Goal: Transaction & Acquisition: Book appointment/travel/reservation

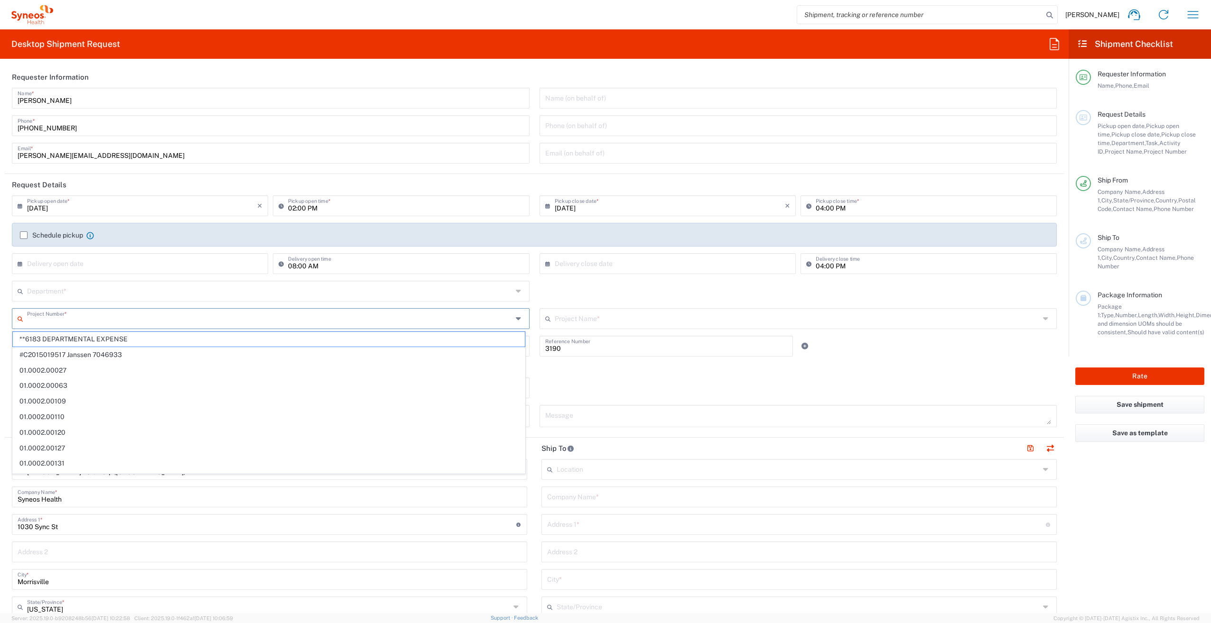
click at [115, 311] on input "text" at bounding box center [269, 318] width 485 height 17
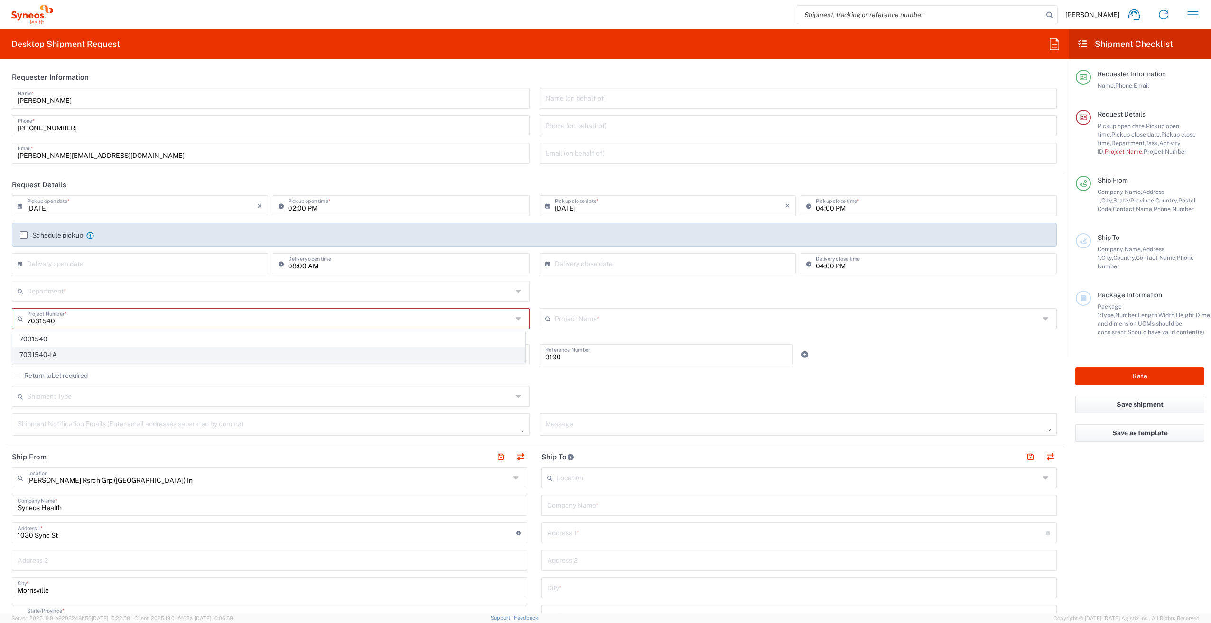
click at [129, 352] on span "7031540-1A" at bounding box center [269, 355] width 512 height 15
type input "7031540-1A"
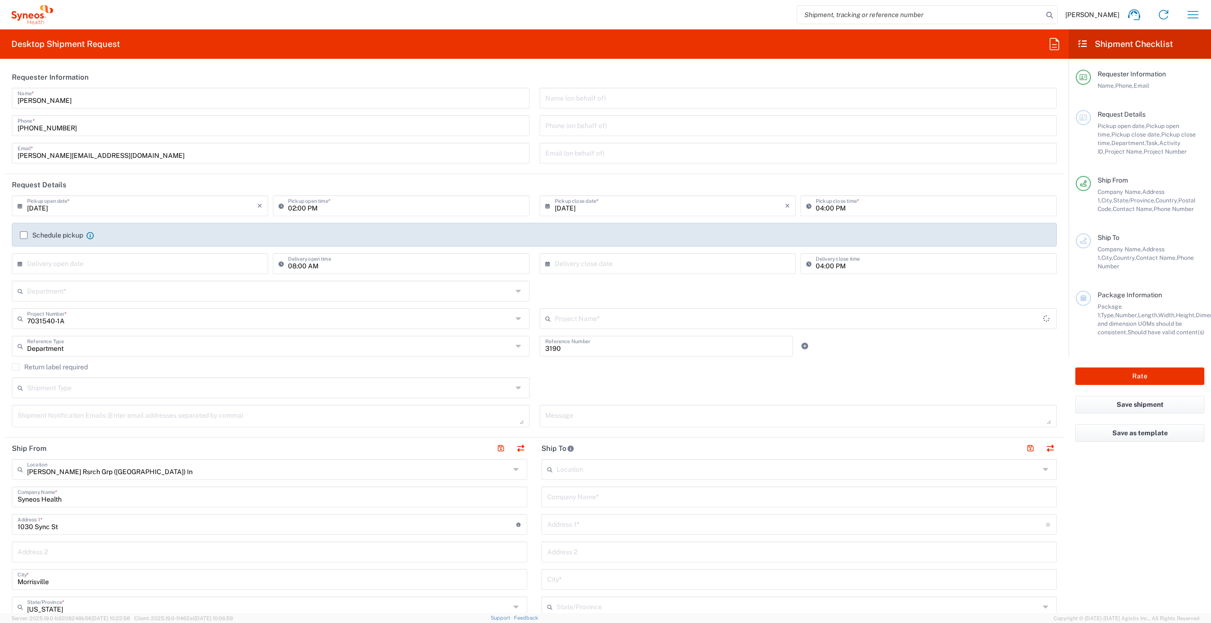
type input "802-SYN-065A"
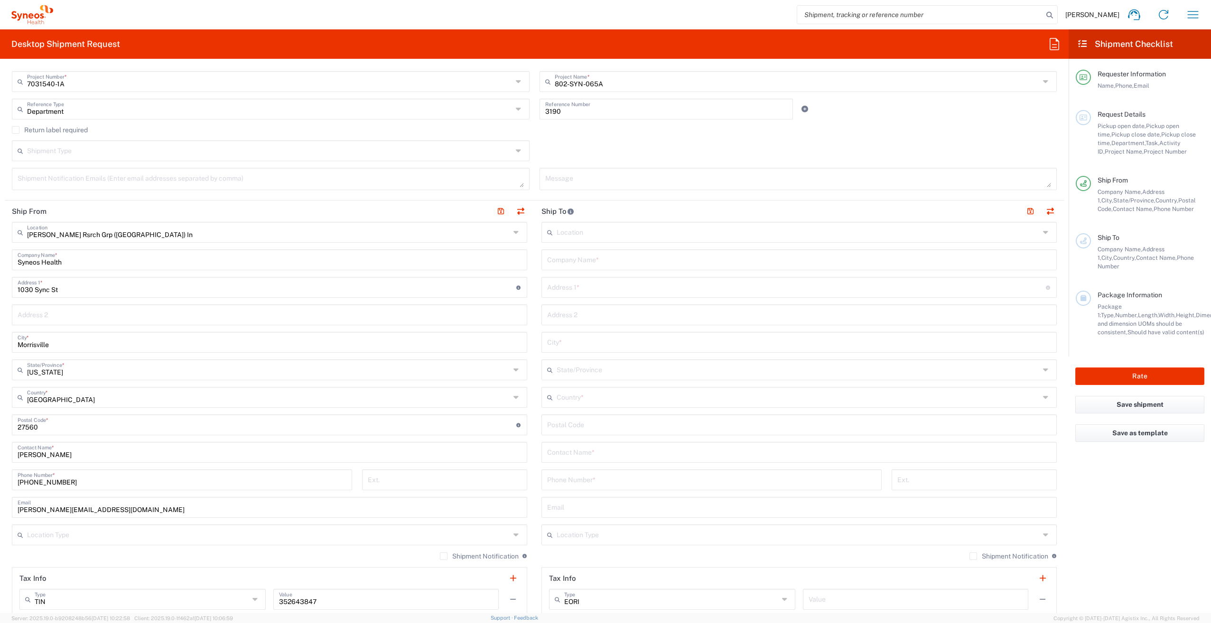
scroll to position [238, 0]
click at [165, 261] on input "Syneos Health" at bounding box center [270, 258] width 504 height 17
type input "S"
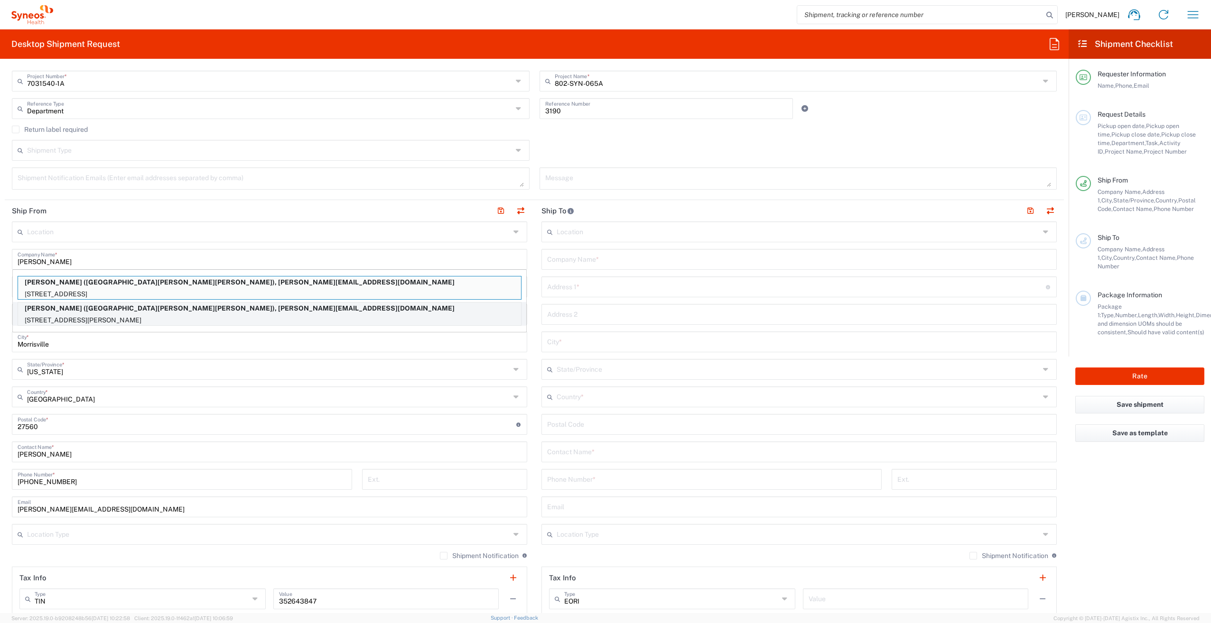
click at [165, 311] on p "[PERSON_NAME] ([GEOGRAPHIC_DATA][PERSON_NAME][PERSON_NAME]), [PERSON_NAME][EMAI…" at bounding box center [269, 309] width 503 height 12
type input "[PERSON_NAME]"
type input "[STREET_ADDRESS][PERSON_NAME]"
type input "Suite J"
type input "[GEOGRAPHIC_DATA]"
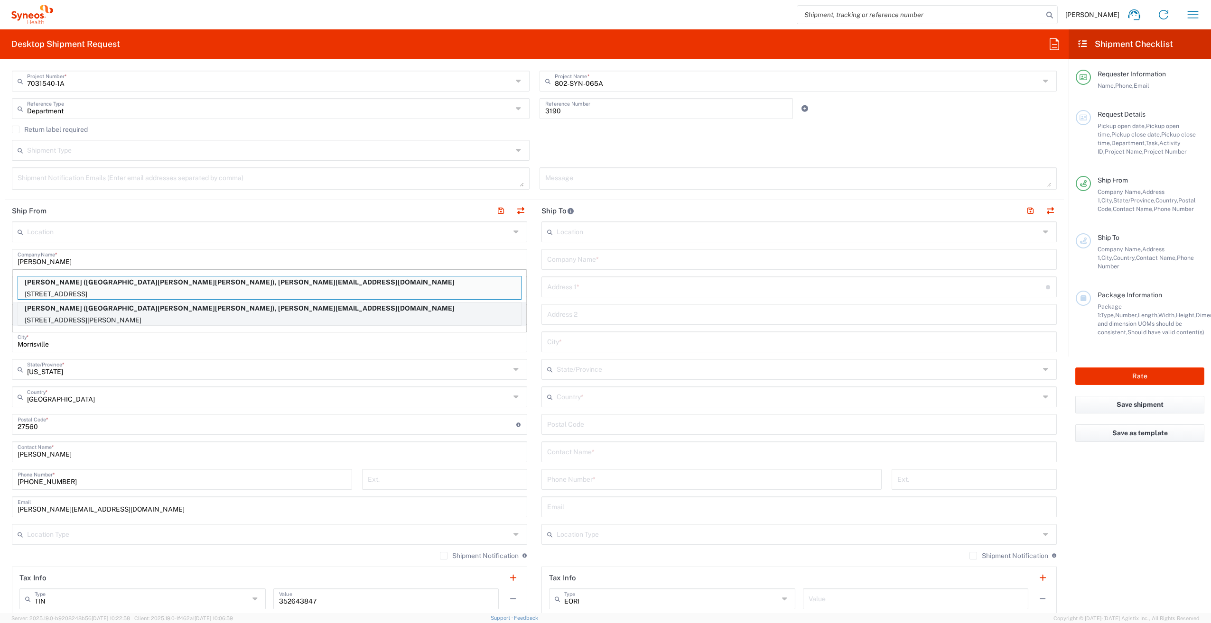
type input "[US_STATE]"
type input "92408"
type input "[GEOGRAPHIC_DATA][PERSON_NAME][PERSON_NAME]"
type input "[PHONE_NUMBER]"
type input "[PERSON_NAME][EMAIL_ADDRESS][DOMAIN_NAME]"
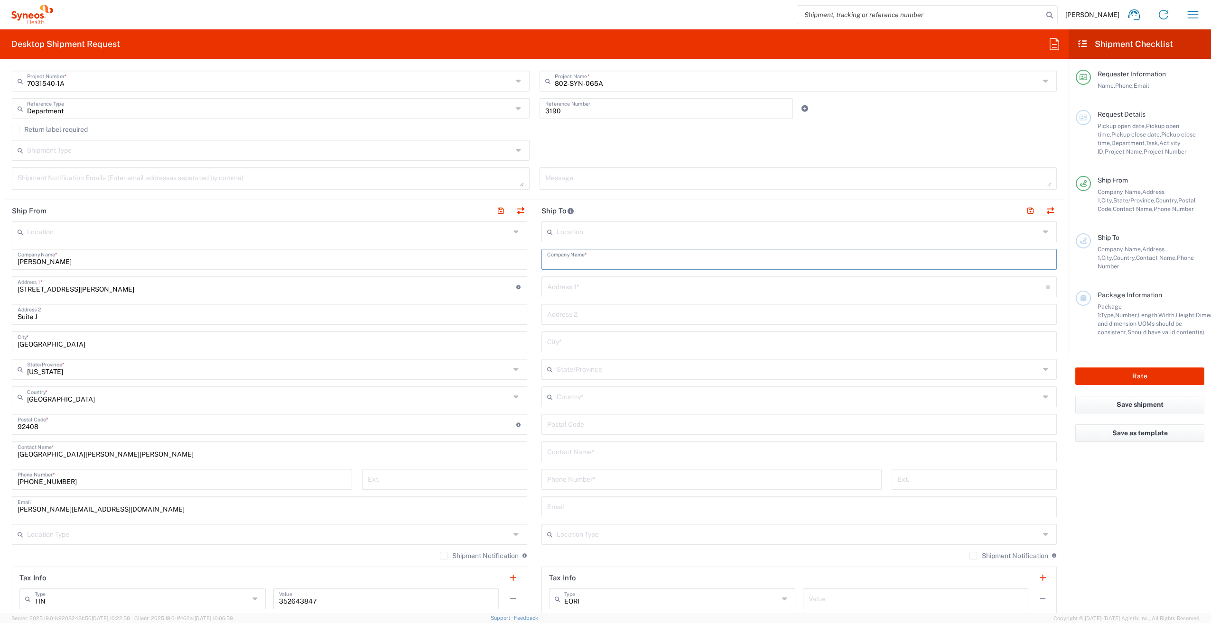
click at [584, 263] on input "text" at bounding box center [799, 258] width 504 height 17
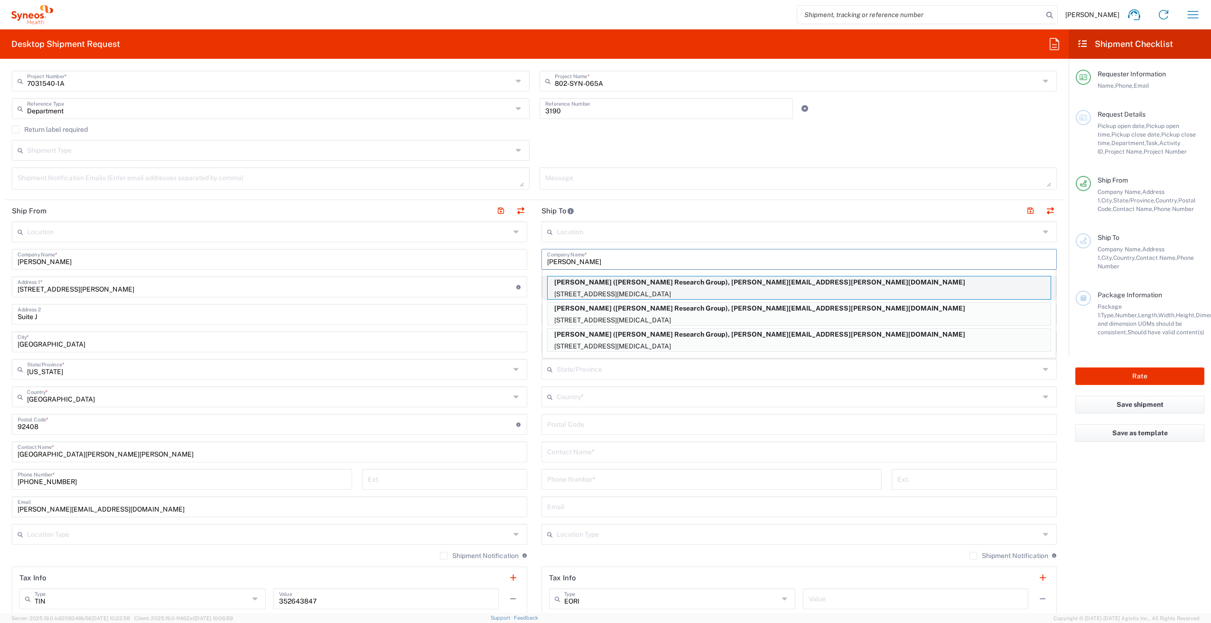
click at [676, 289] on p "[STREET_ADDRESS][MEDICAL_DATA]" at bounding box center [798, 294] width 503 height 12
type input "[PERSON_NAME]"
type input "[STREET_ADDRESS]"
type input "[MEDICAL_DATA]"
type input "[GEOGRAPHIC_DATA]"
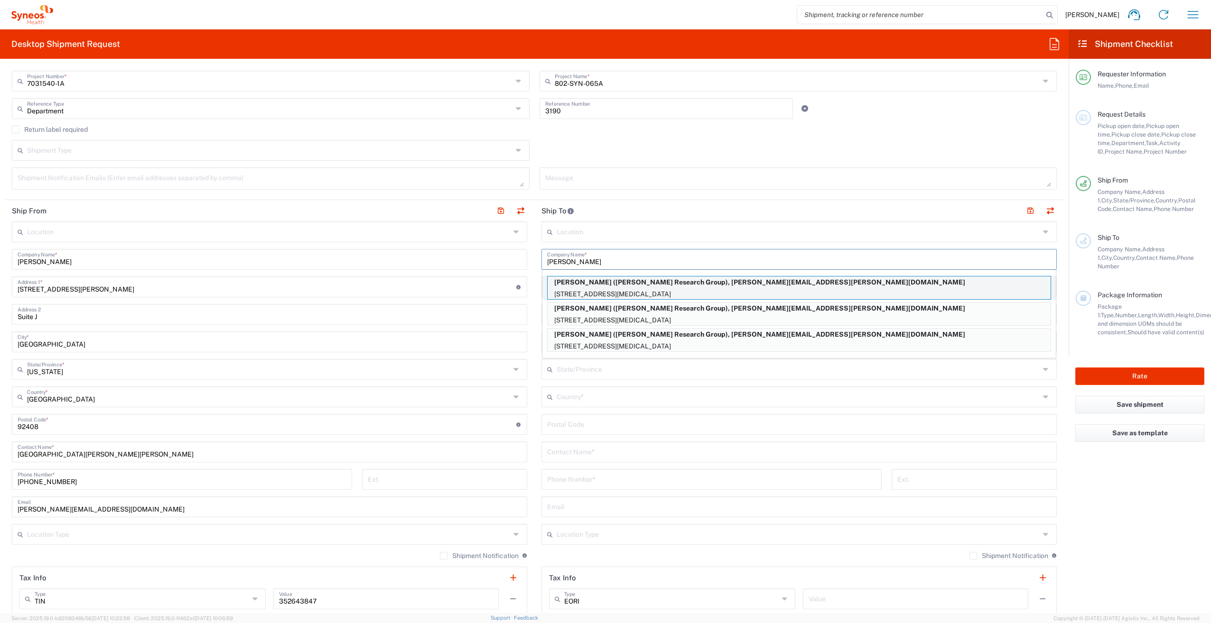
type input "92860"
type input "[PERSON_NAME] Research Group"
type input "[PHONE_NUMBER]"
type input "[PERSON_NAME][EMAIL_ADDRESS][PERSON_NAME][DOMAIN_NAME]"
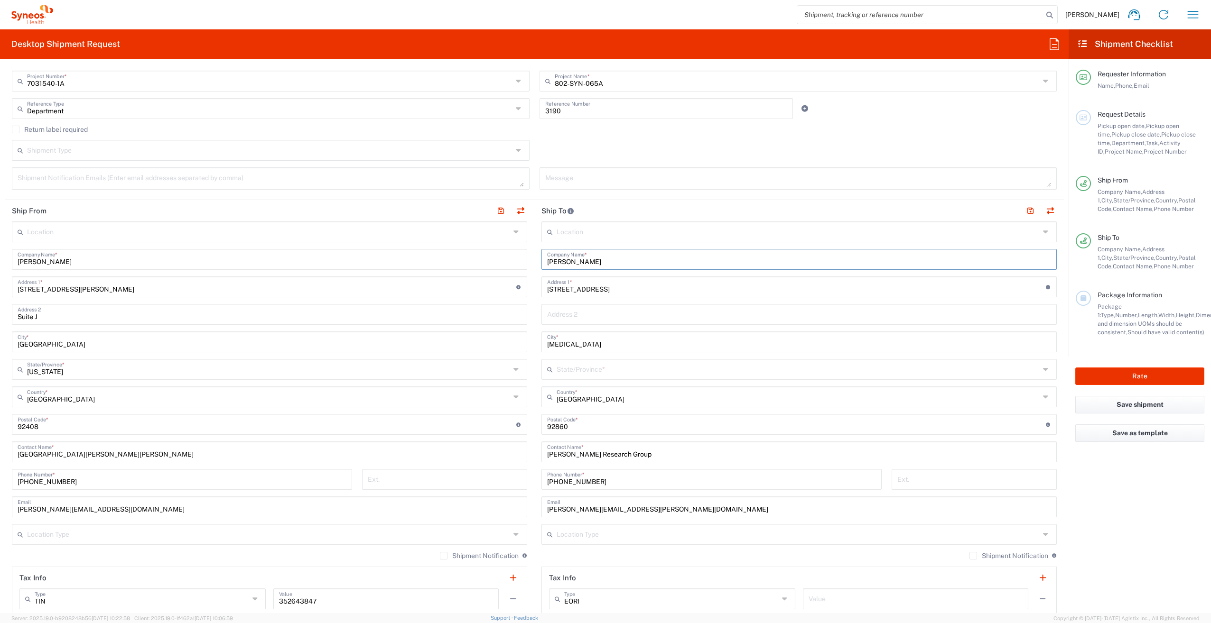
type input "[US_STATE]"
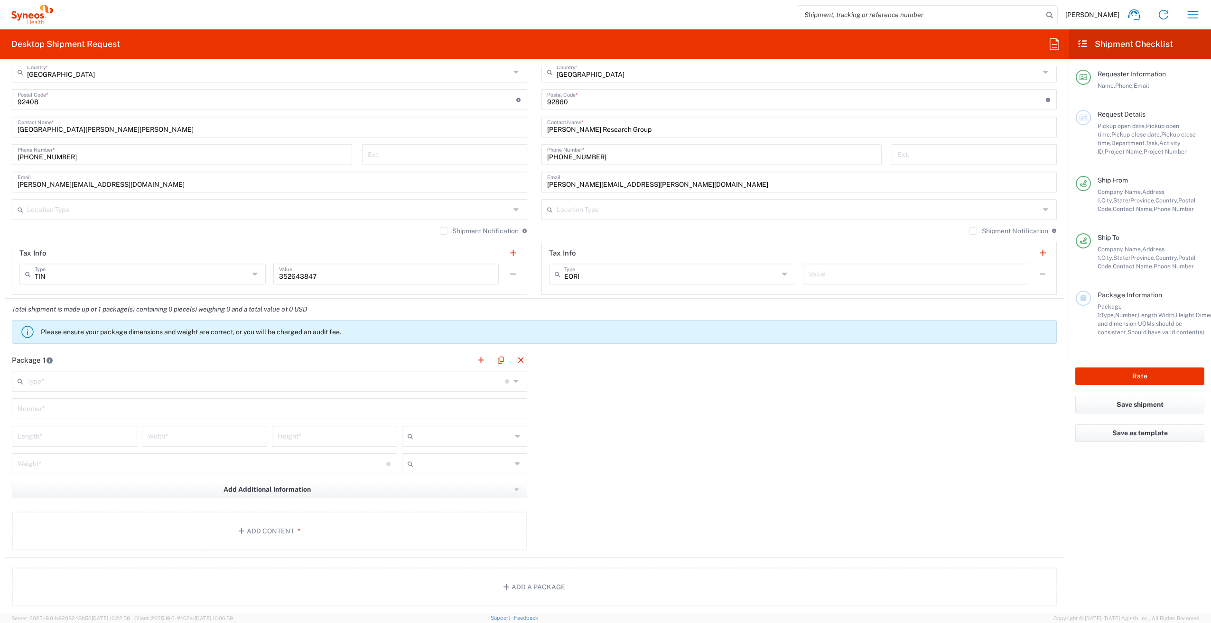
scroll to position [563, 0]
click at [315, 381] on input "text" at bounding box center [266, 380] width 478 height 17
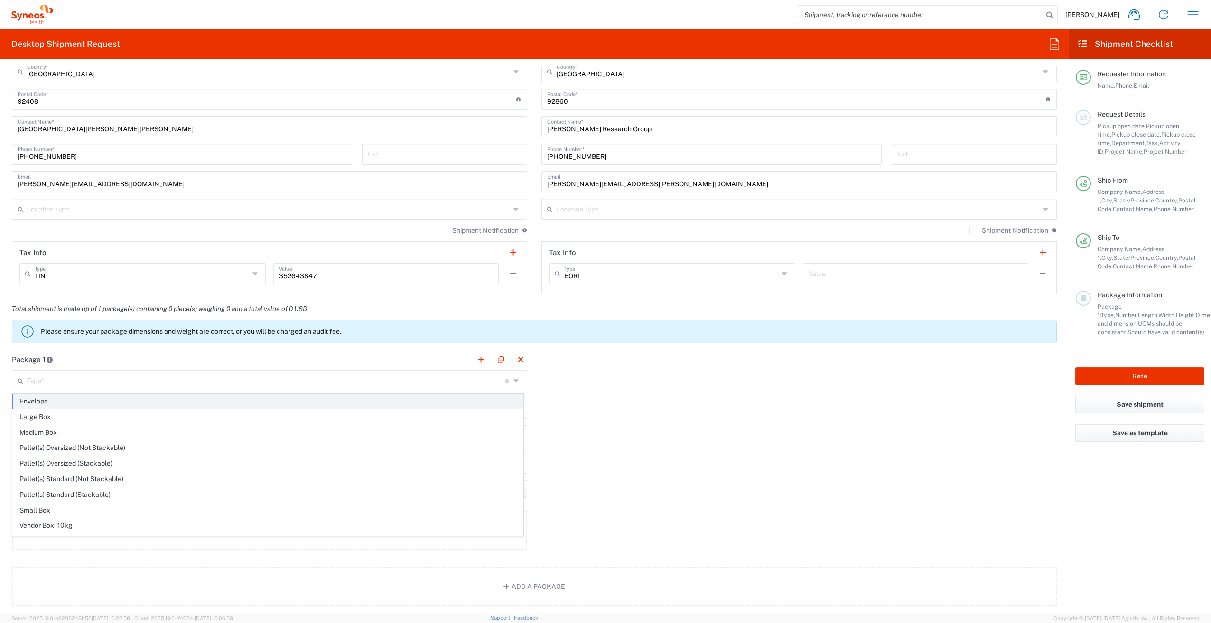
click at [315, 402] on span "Envelope" at bounding box center [268, 401] width 510 height 15
type input "Envelope"
type input "1"
type input "9.5"
type input "12.5"
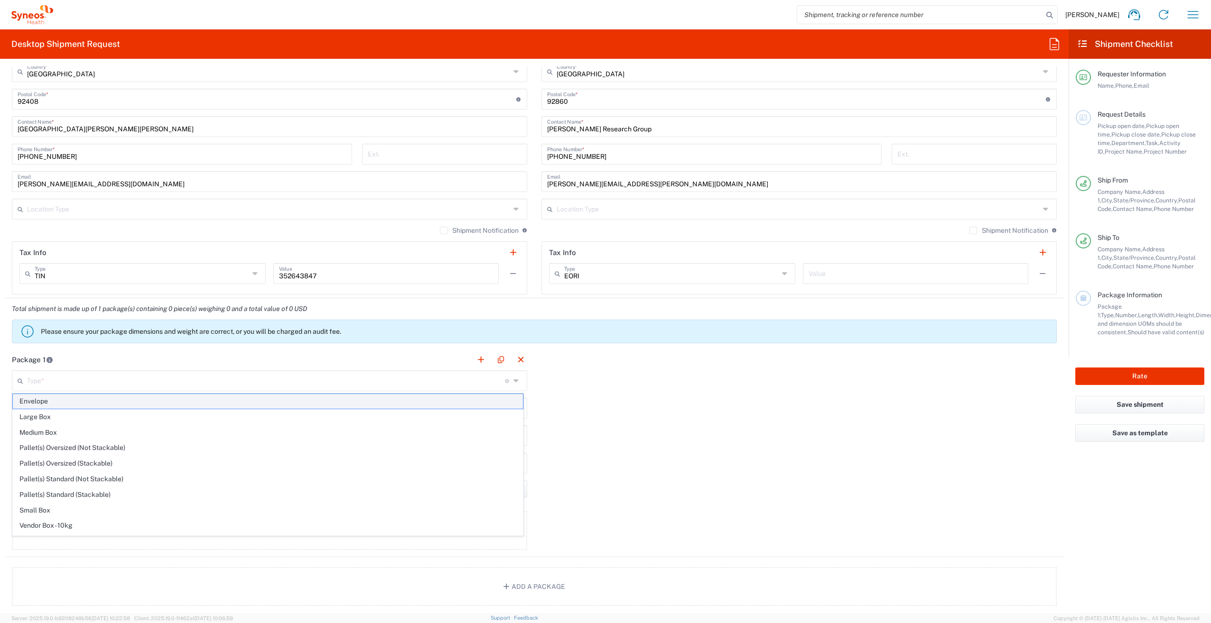
type input "0.25"
type input "in"
type input "0.45"
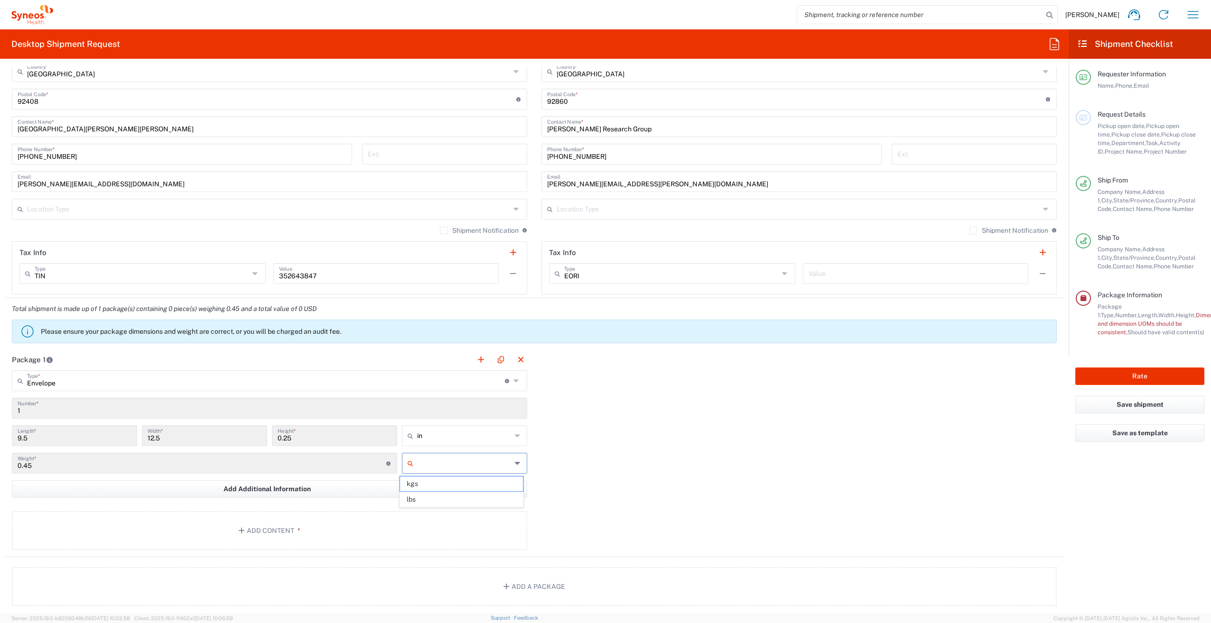
click at [443, 469] on input "text" at bounding box center [464, 463] width 94 height 15
click at [448, 504] on span "lbs" at bounding box center [461, 499] width 122 height 15
type input "lbs"
click at [410, 528] on button "Add Content *" at bounding box center [269, 530] width 515 height 39
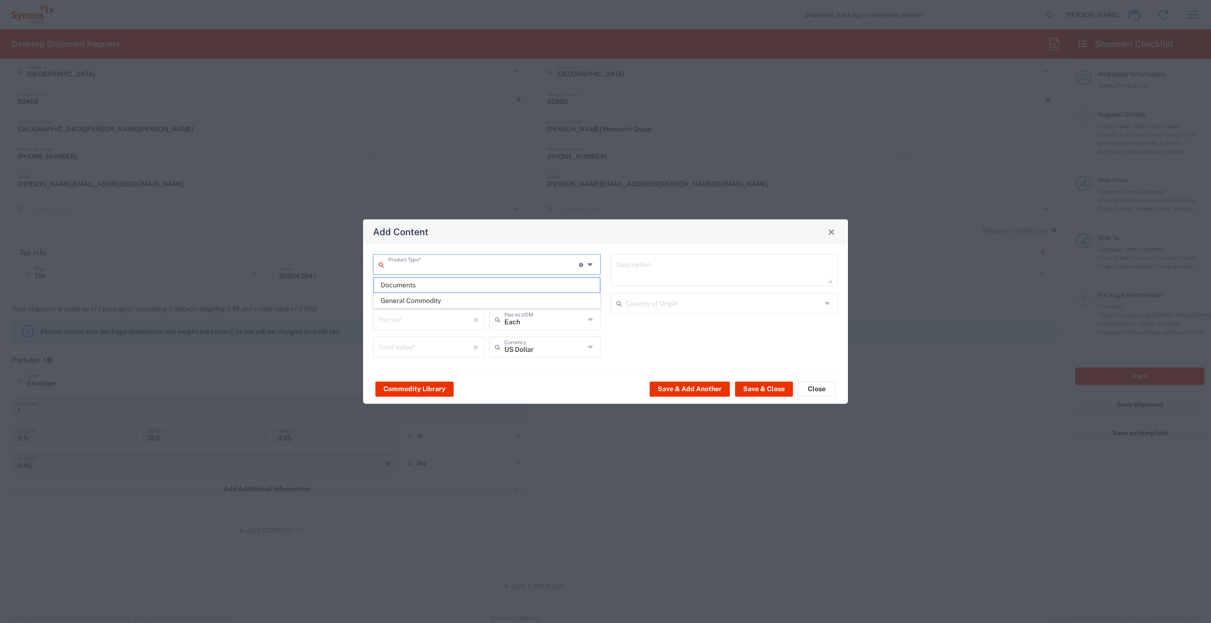
click at [448, 260] on input "text" at bounding box center [483, 264] width 191 height 17
click at [448, 278] on li "Documents" at bounding box center [486, 286] width 227 height 16
type input "Documents"
type input "1"
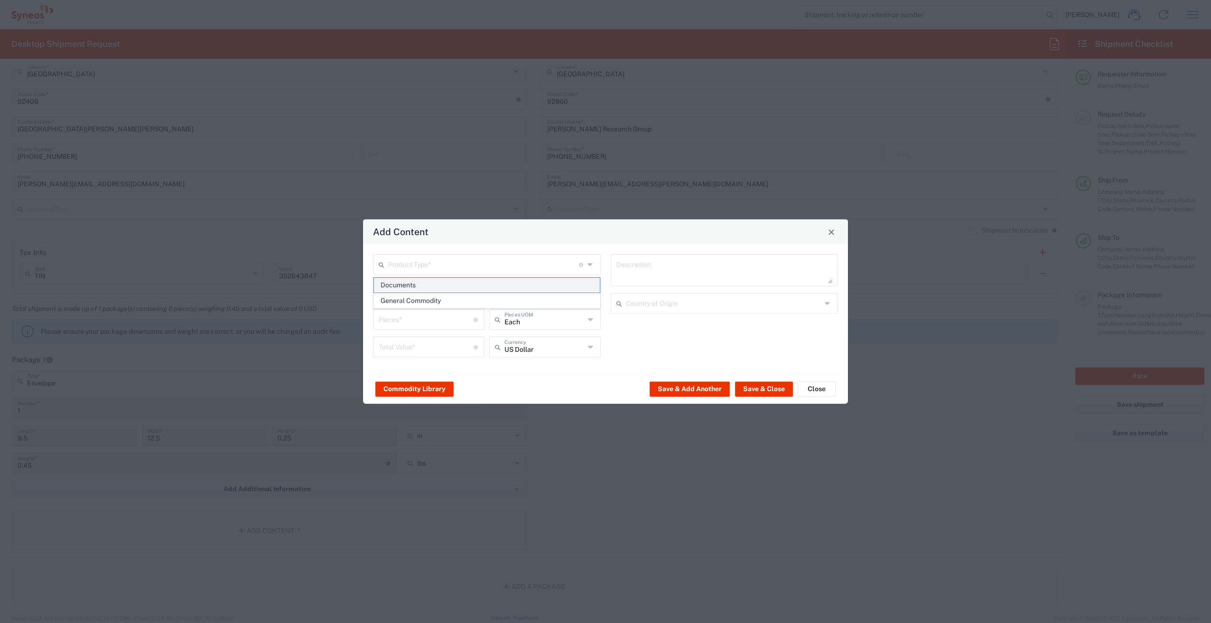
type input "1"
type textarea "Documents"
click at [534, 269] on input "Documents" at bounding box center [483, 264] width 191 height 17
click at [518, 304] on span "General Commodity" at bounding box center [487, 301] width 226 height 15
type input "General Commodity"
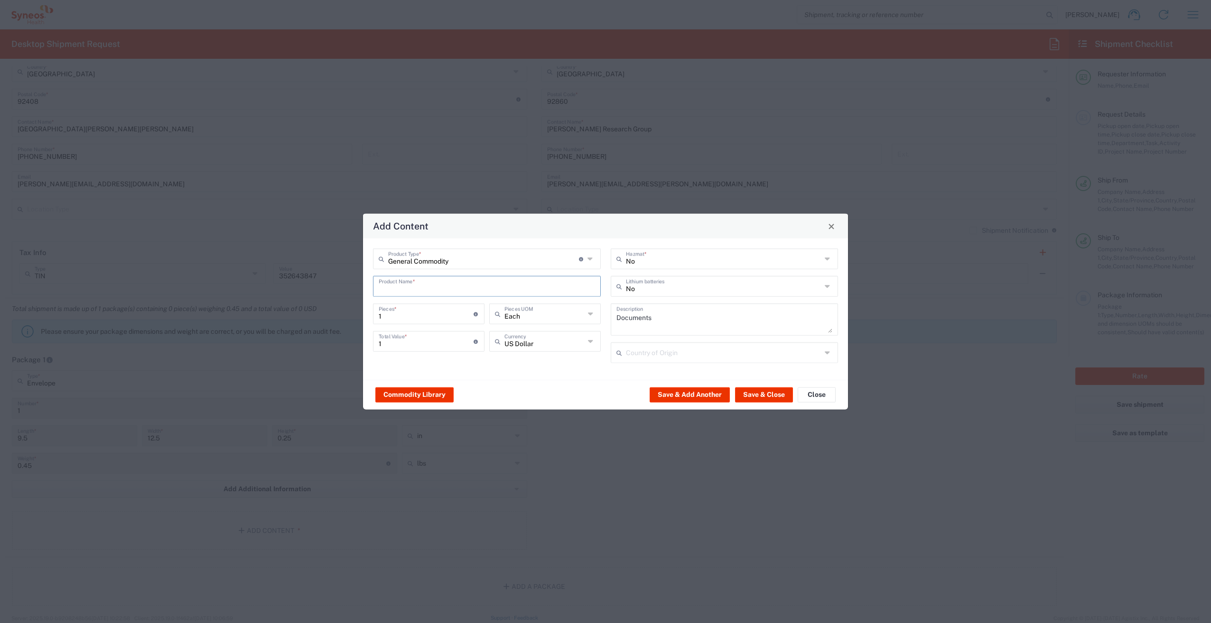
click at [446, 290] on input "text" at bounding box center [487, 286] width 216 height 17
type input "Lab Kit"
click at [717, 334] on div "Documents Description" at bounding box center [725, 320] width 228 height 32
click at [754, 398] on button "Save & Close" at bounding box center [764, 394] width 58 height 15
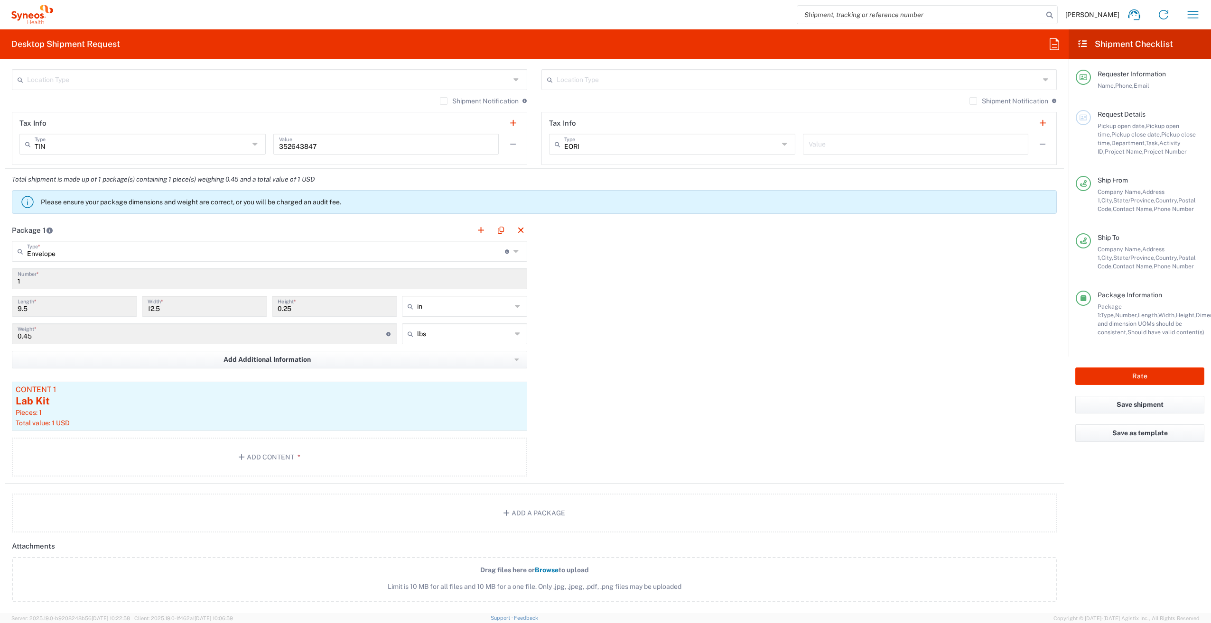
scroll to position [695, 0]
click at [1148, 380] on button "Rate" at bounding box center [1139, 377] width 129 height 18
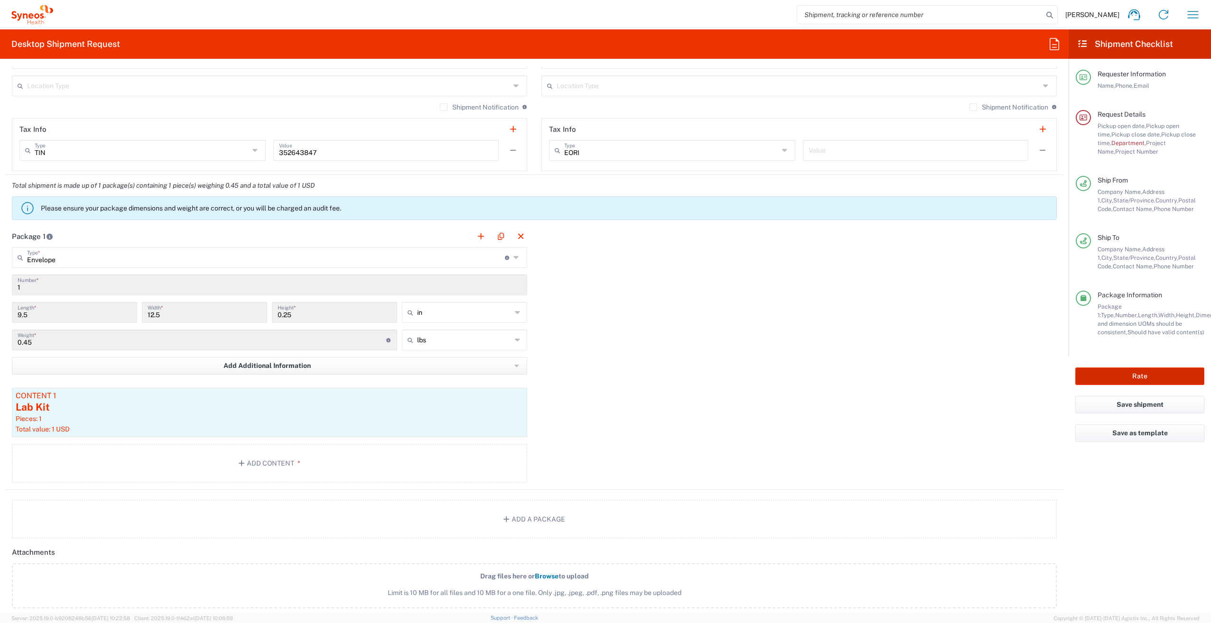
scroll to position [704, 0]
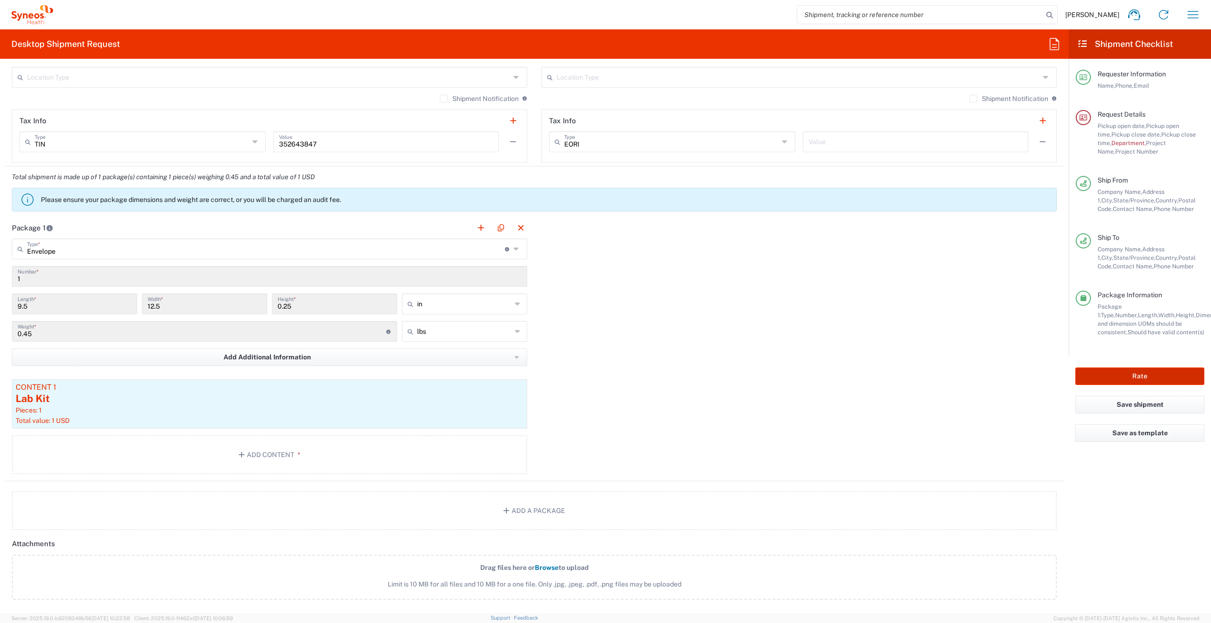
type input "7031540-1A"
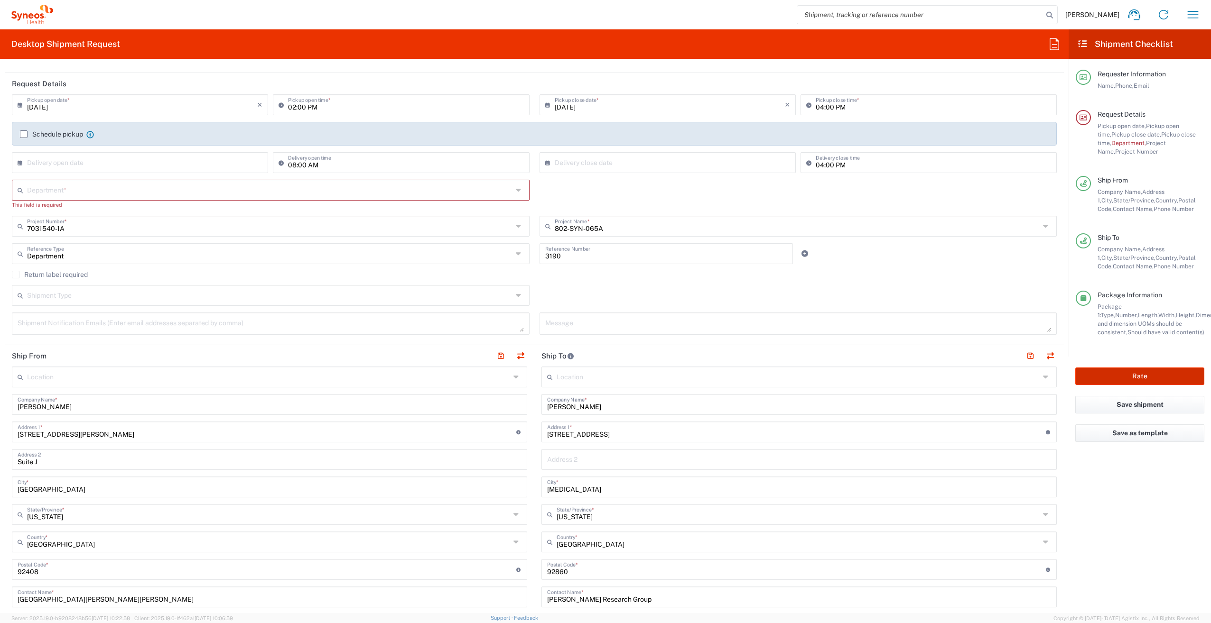
scroll to position [100, 0]
click at [517, 191] on icon at bounding box center [520, 191] width 8 height 15
click at [336, 243] on span "3109" at bounding box center [269, 243] width 512 height 15
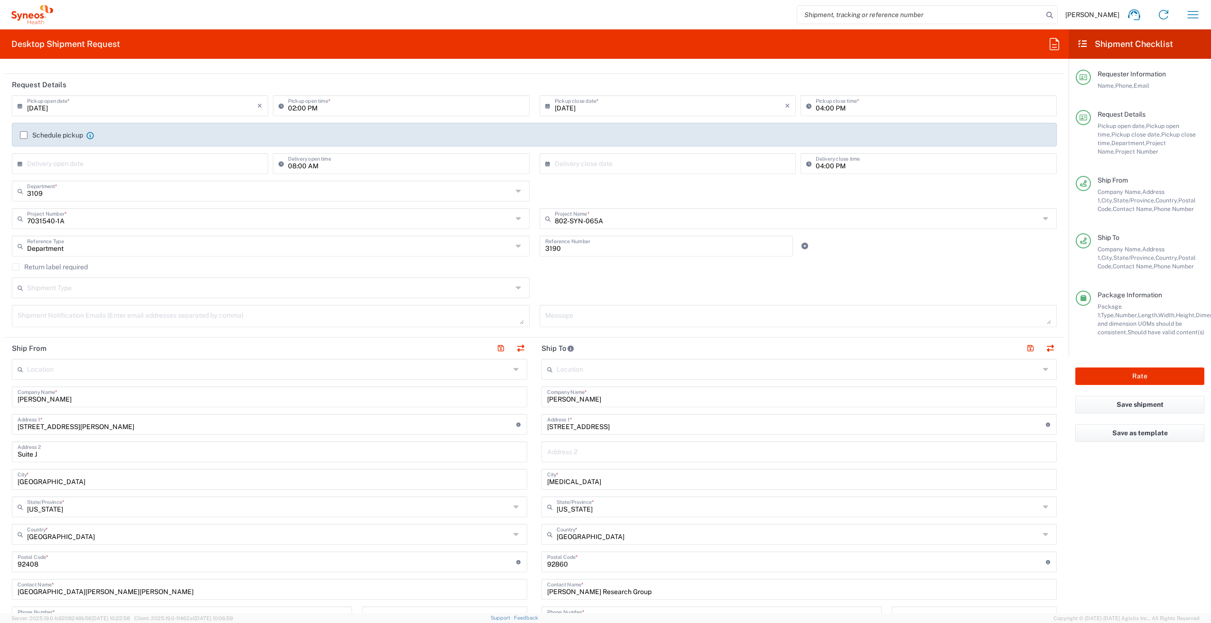
click at [511, 193] on div "3109 Department *" at bounding box center [271, 191] width 518 height 21
click at [244, 224] on span "3190" at bounding box center [269, 231] width 512 height 15
type input "3190"
click at [609, 276] on div "Return label required" at bounding box center [534, 270] width 1045 height 14
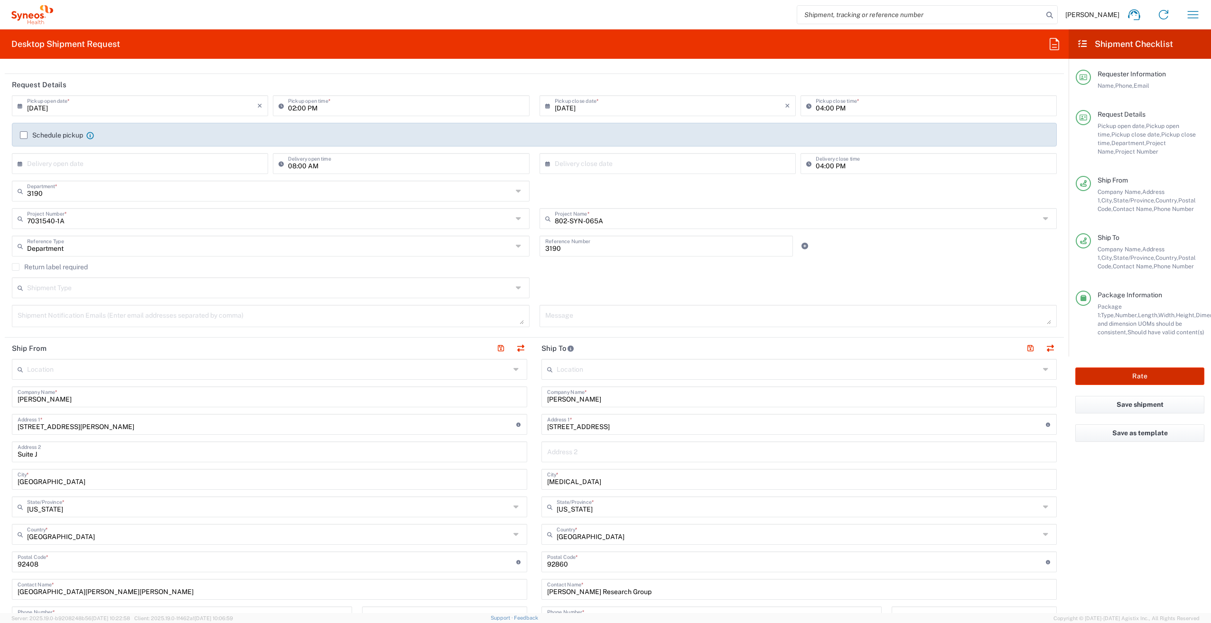
click at [1165, 375] on button "Rate" at bounding box center [1139, 377] width 129 height 18
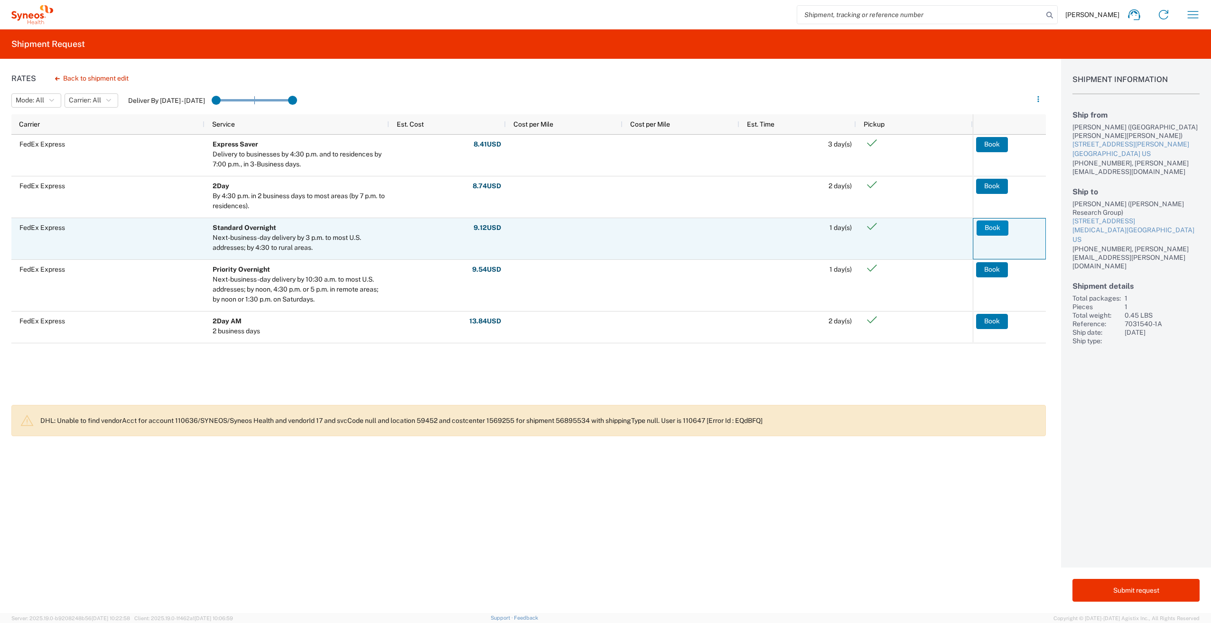
click at [988, 228] on button "Book" at bounding box center [992, 228] width 32 height 15
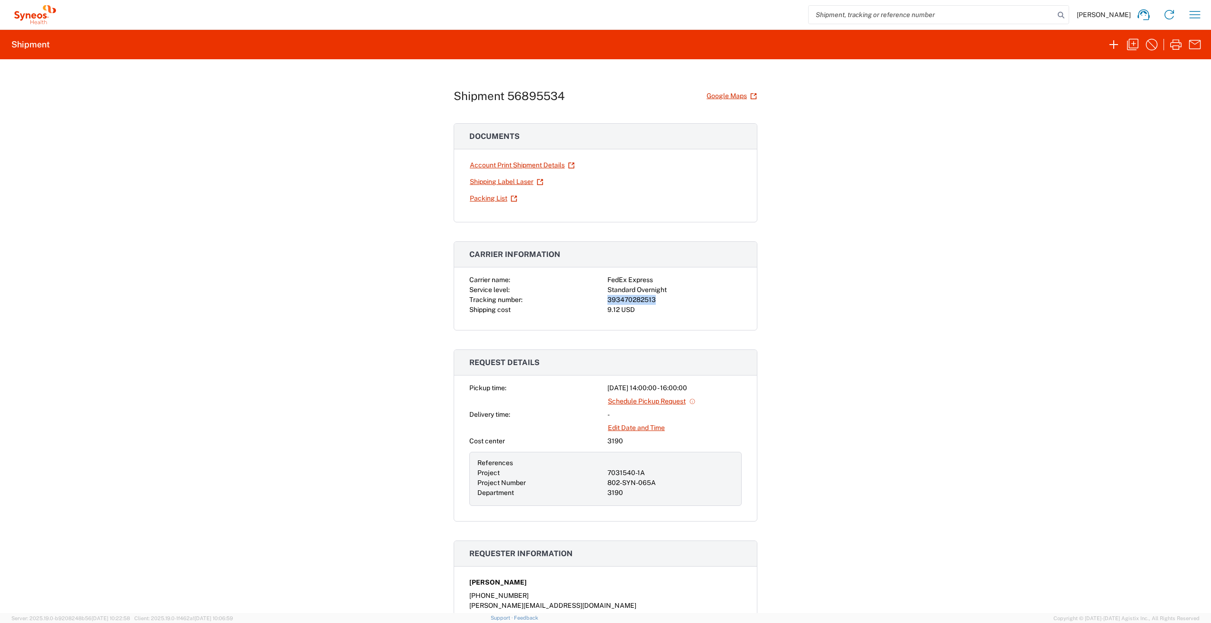
drag, startPoint x: 604, startPoint y: 299, endPoint x: 653, endPoint y: 301, distance: 48.9
click at [653, 301] on div "393470282513" at bounding box center [674, 300] width 134 height 10
copy div "393470282513"
click at [1177, 42] on icon "button" at bounding box center [1175, 44] width 15 height 15
click at [883, 340] on div "Shipment 56895534 Google Maps Documents Account Print Shipment Details Shipping…" at bounding box center [605, 336] width 1211 height 554
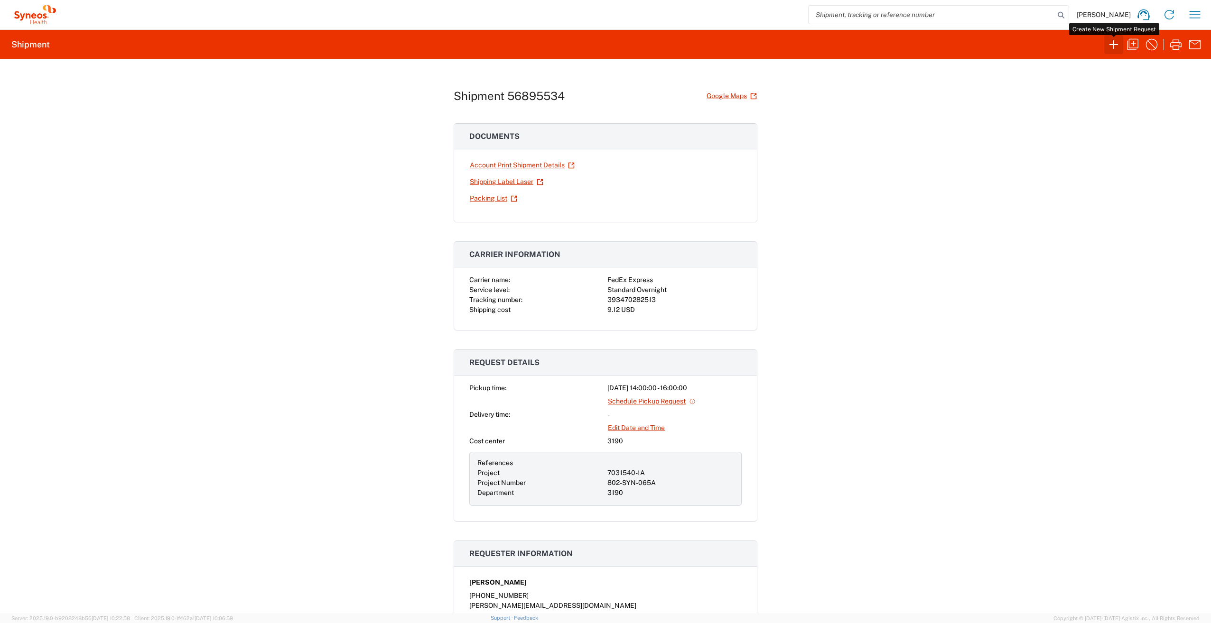
click at [1114, 39] on icon "button" at bounding box center [1113, 44] width 15 height 15
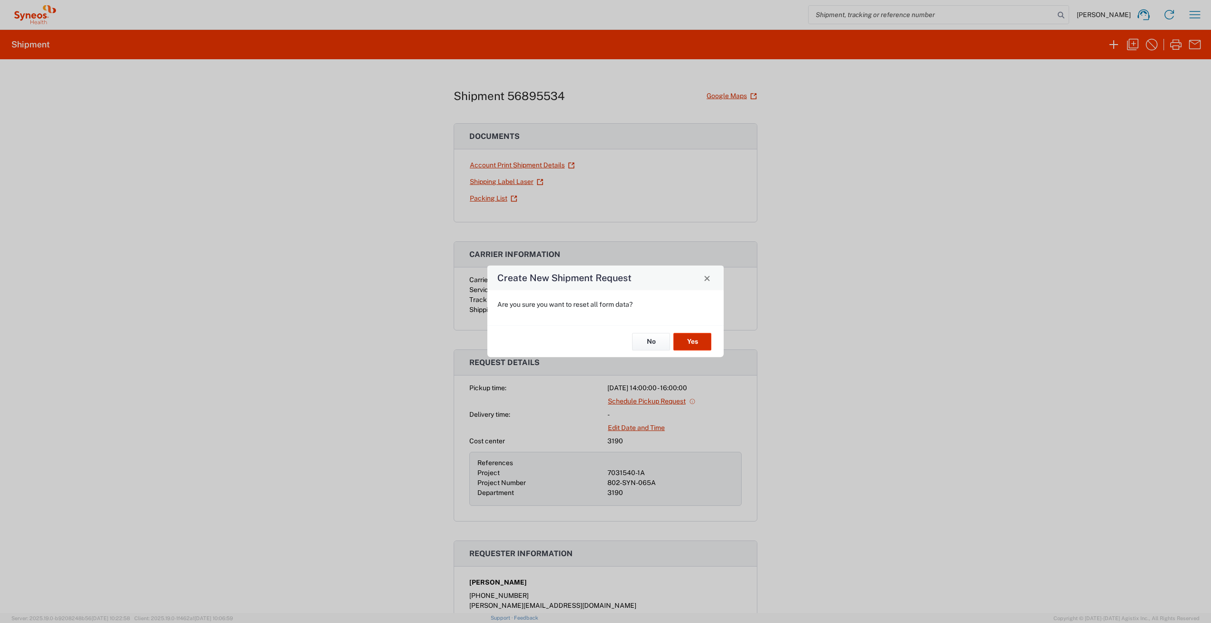
click at [702, 341] on button "Yes" at bounding box center [692, 342] width 38 height 18
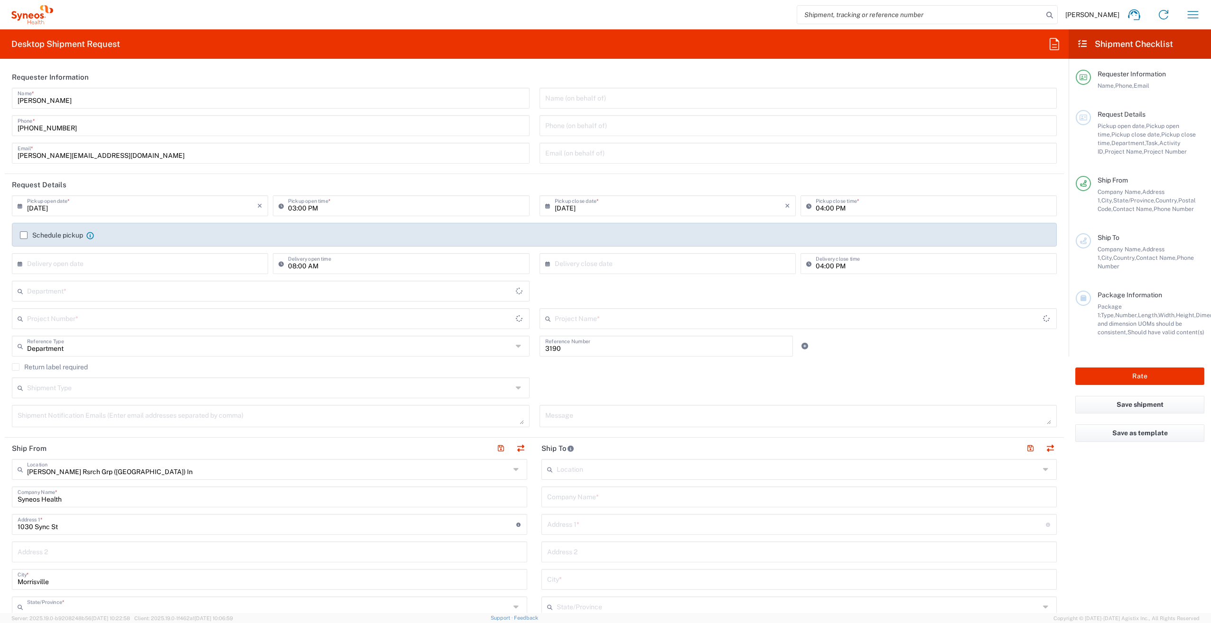
type input "[US_STATE]"
click at [137, 286] on input "text" at bounding box center [269, 290] width 485 height 17
click at [593, 384] on div "Shipment Type Batch Regular" at bounding box center [534, 392] width 1055 height 28
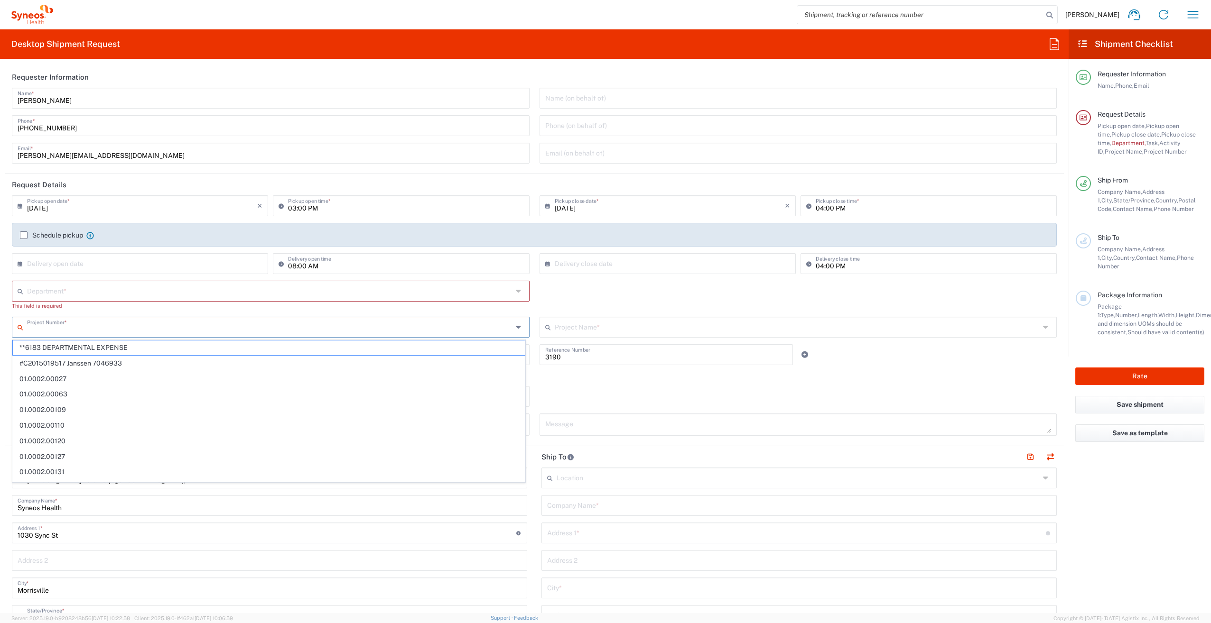
click at [302, 324] on input "text" at bounding box center [269, 326] width 485 height 17
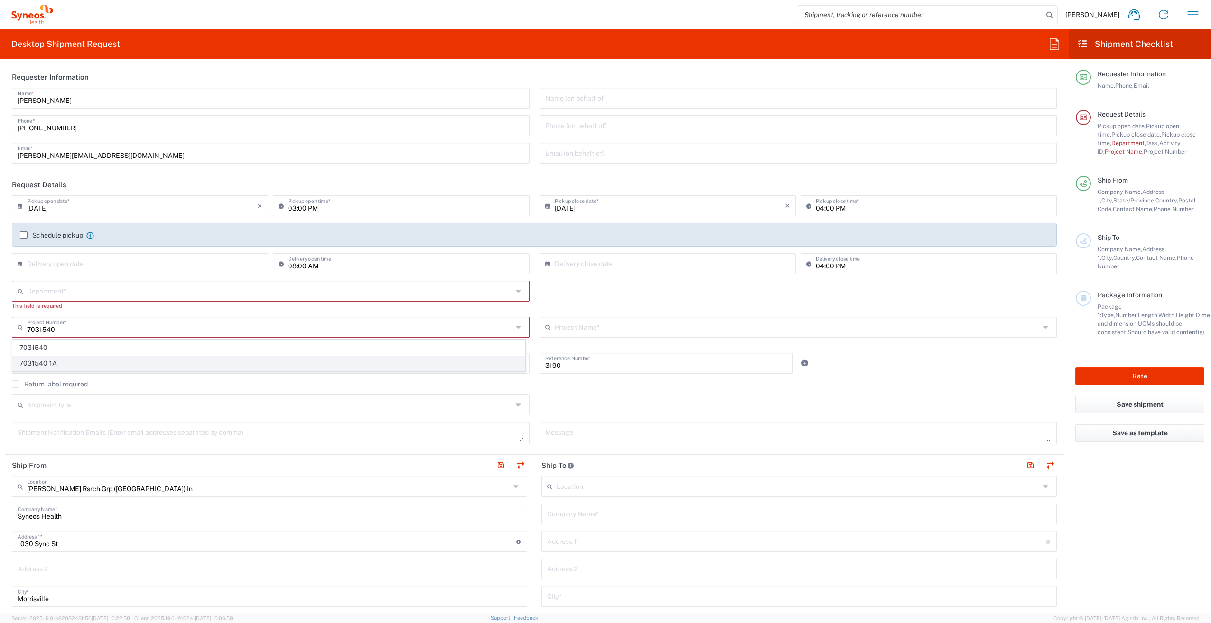
click at [283, 367] on span "7031540-1A" at bounding box center [269, 363] width 512 height 15
type input "7031540-1A"
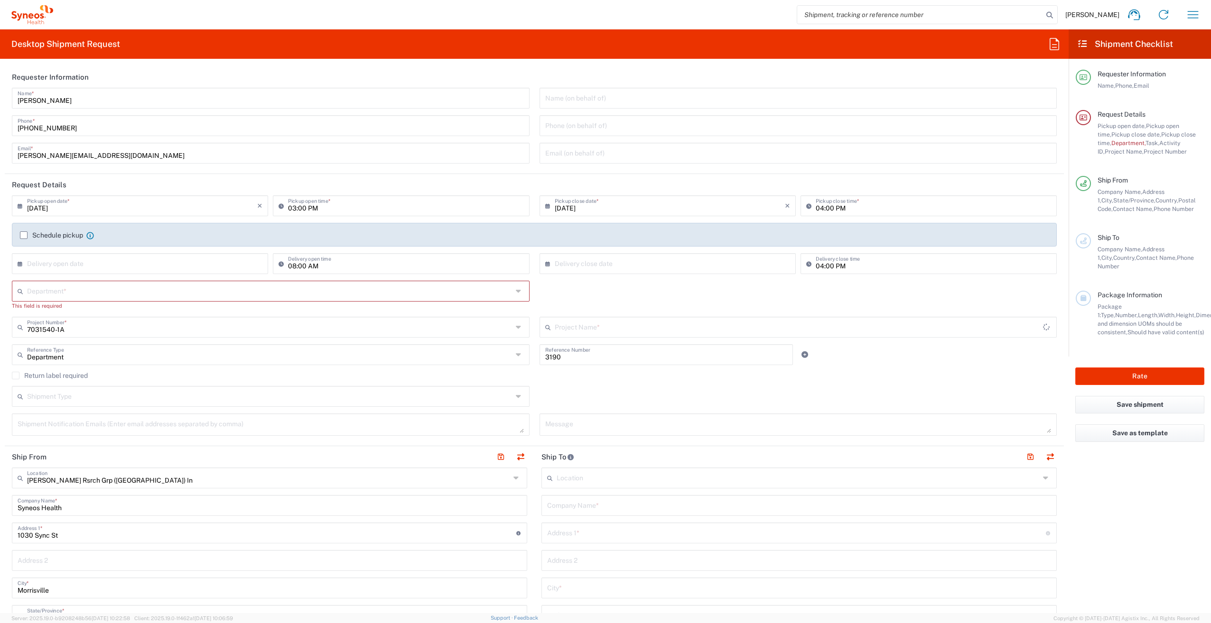
type input "802-SYN-065A"
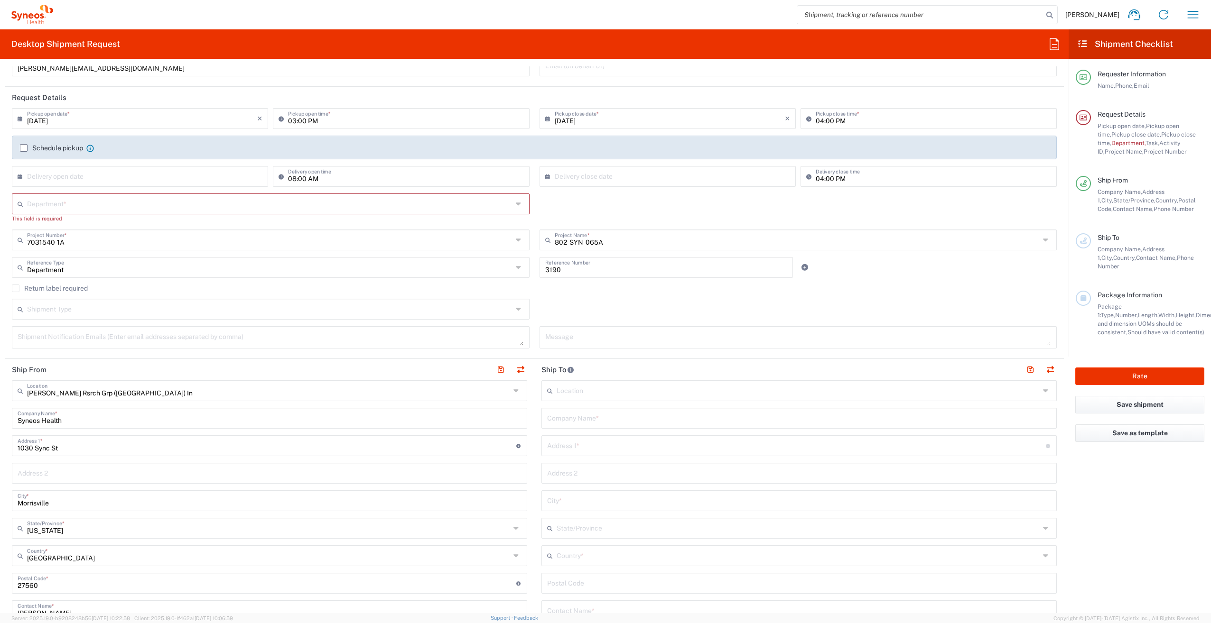
scroll to position [88, 0]
click at [130, 413] on input "Syneos Health" at bounding box center [270, 416] width 504 height 17
type input "S"
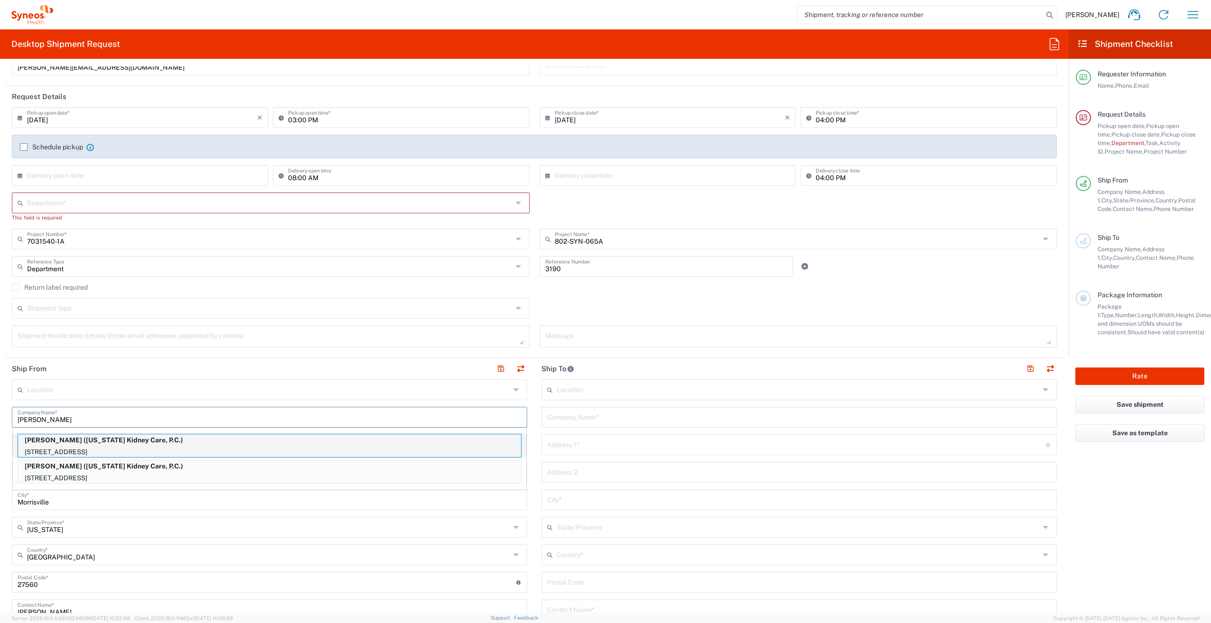
click at [189, 446] on p "[STREET_ADDRESS]" at bounding box center [269, 452] width 503 height 12
type input "[PERSON_NAME]"
type input "[STREET_ADDRESS]"
type input "[GEOGRAPHIC_DATA]"
type input "[US_STATE]"
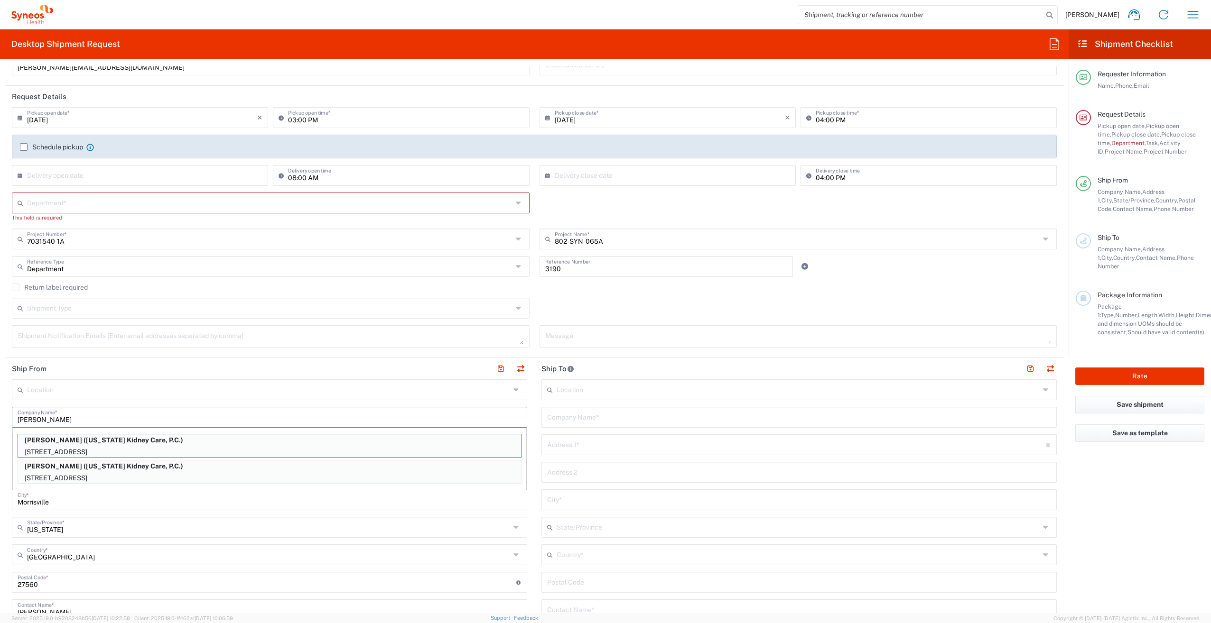
type input "80220"
type input "[US_STATE] Kidney Care, P.C."
type input "[PHONE_NUMBER]"
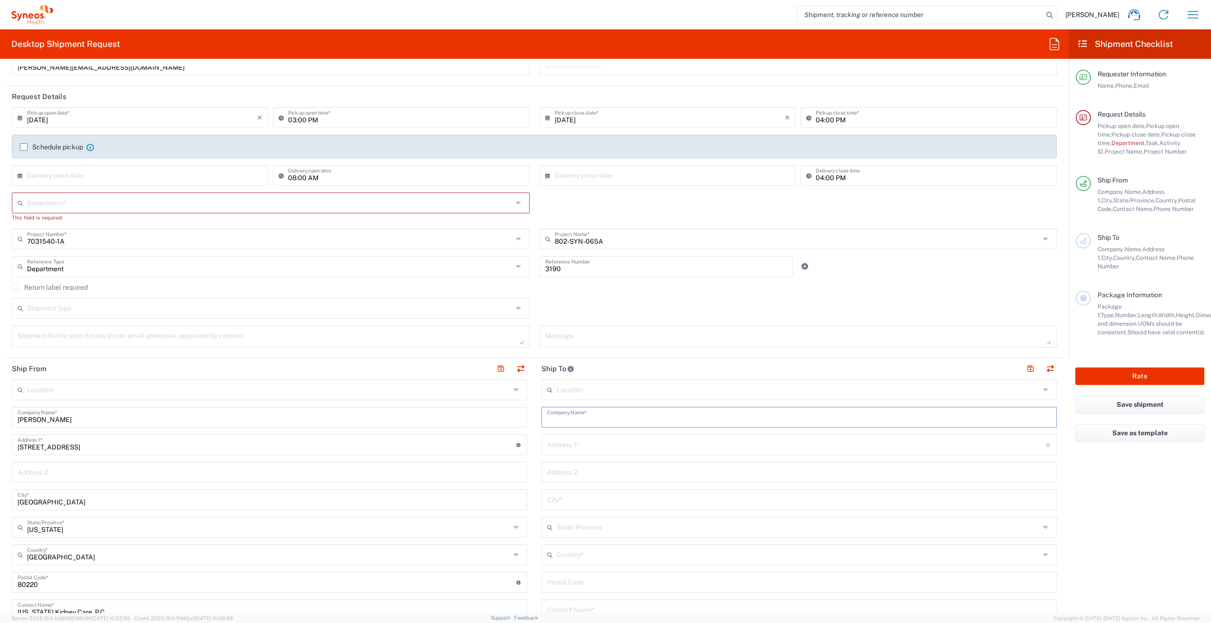
click at [595, 416] on input "text" at bounding box center [799, 416] width 504 height 17
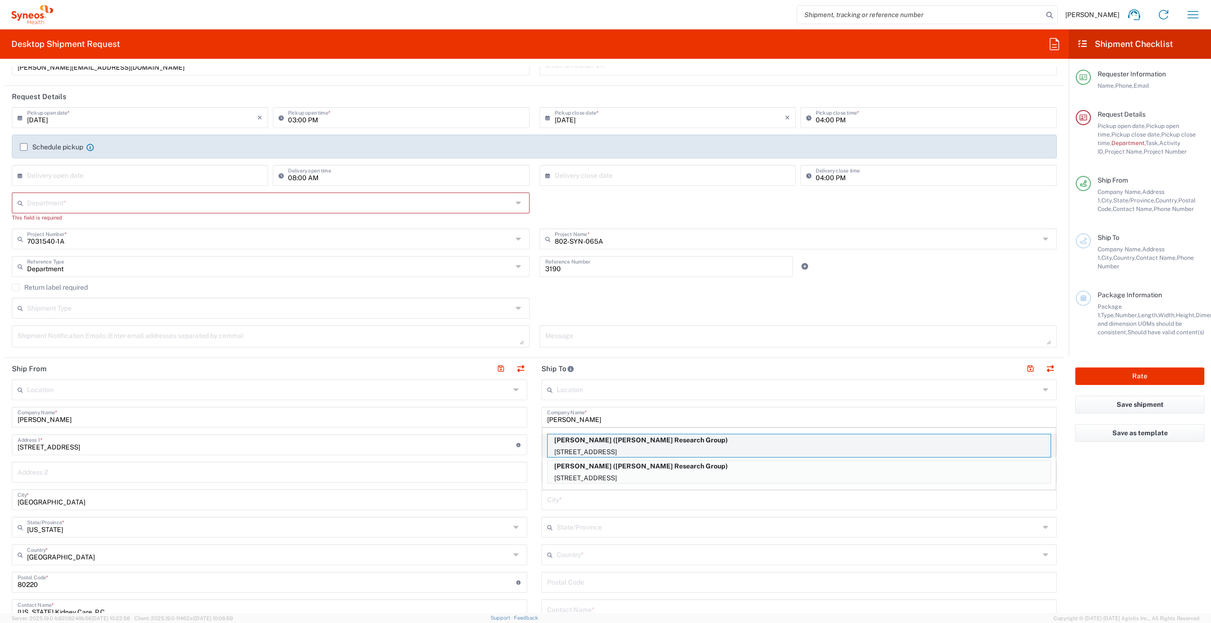
click at [653, 439] on p "[PERSON_NAME] ([PERSON_NAME] Research Group)" at bounding box center [798, 441] width 503 height 12
type input "[PERSON_NAME]"
type input "[STREET_ADDRESS]"
type input "Riverton"
type input "[GEOGRAPHIC_DATA]"
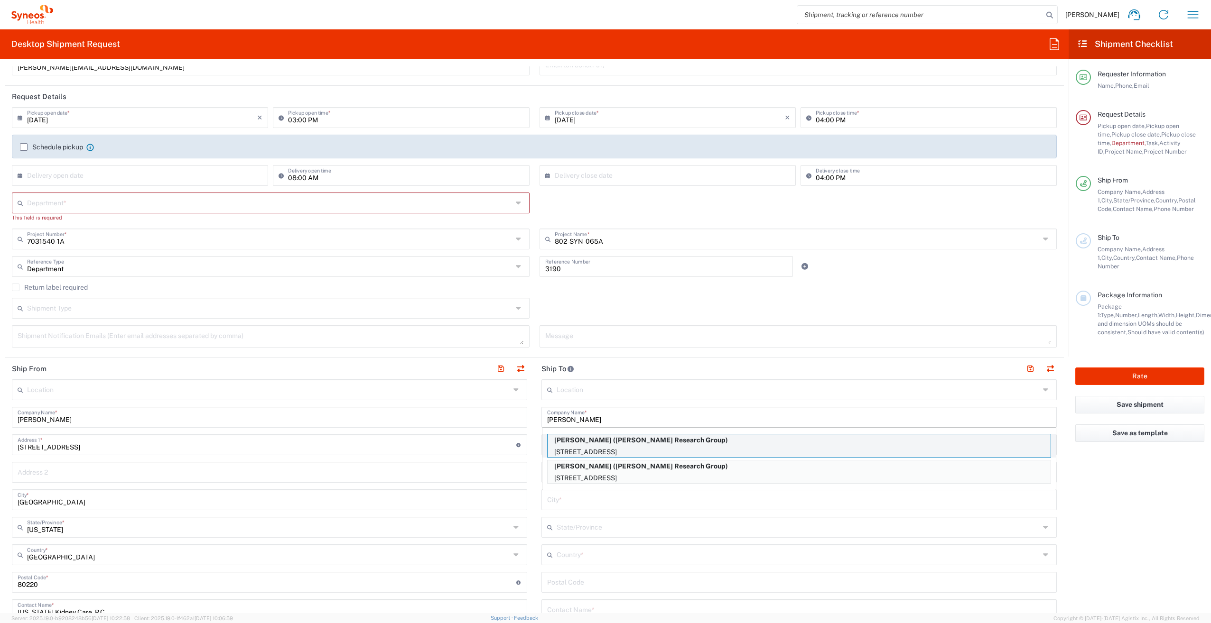
type input "84096"
type input "[PERSON_NAME] Research Group"
type input "[PHONE_NUMBER]"
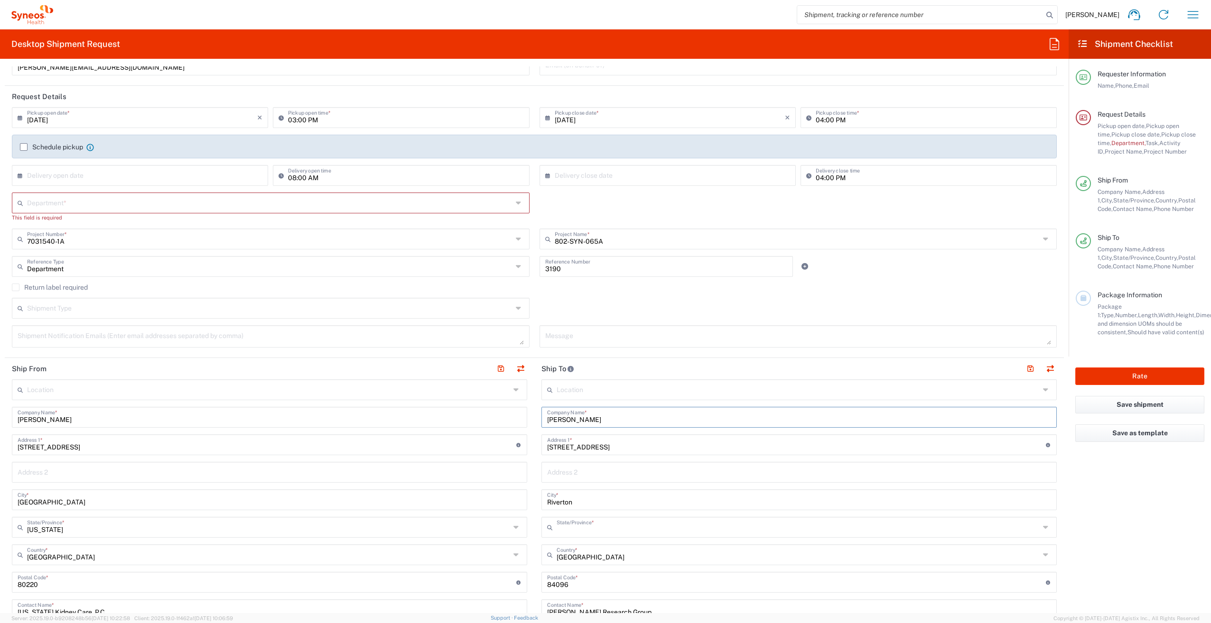
type input "[US_STATE]"
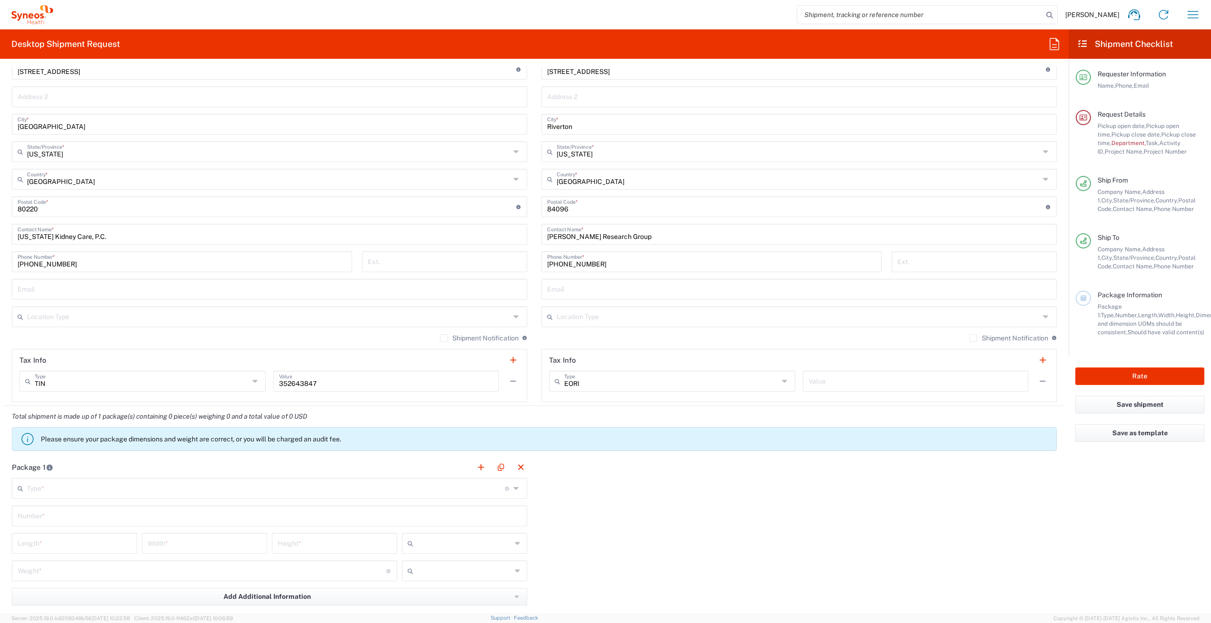
scroll to position [467, 0]
click at [347, 491] on input "text" at bounding box center [266, 485] width 478 height 17
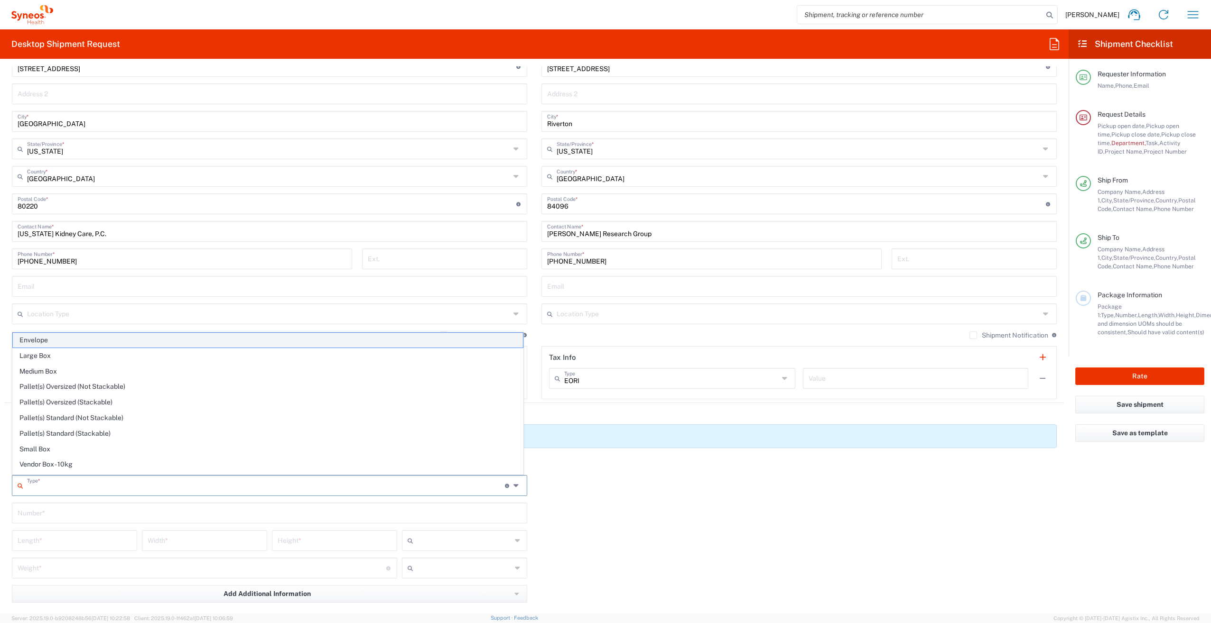
click at [291, 344] on span "Envelope" at bounding box center [268, 340] width 510 height 15
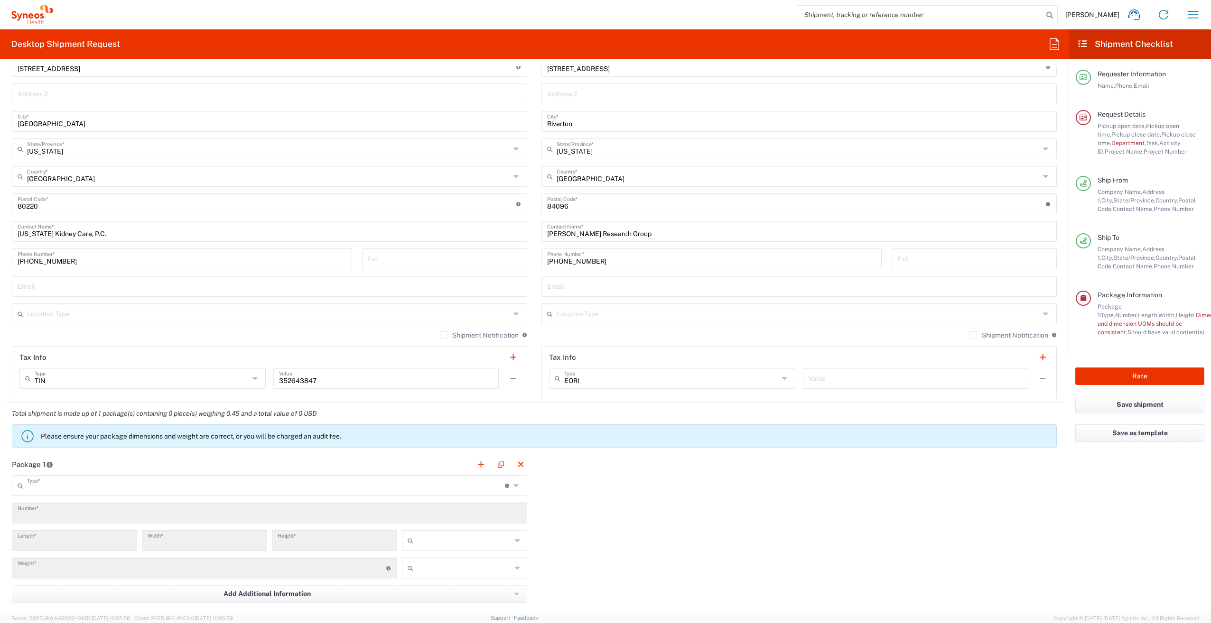
type input "Envelope"
type input "1"
type input "9.5"
type input "12.5"
type input "0.25"
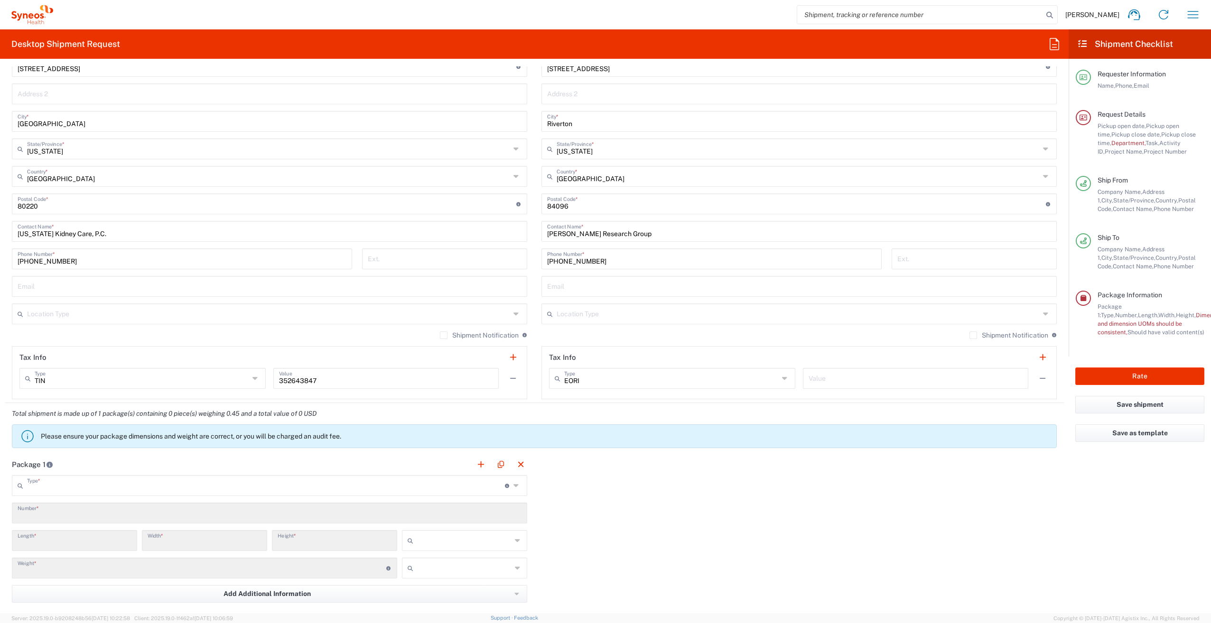
type input "in"
type input "0.45"
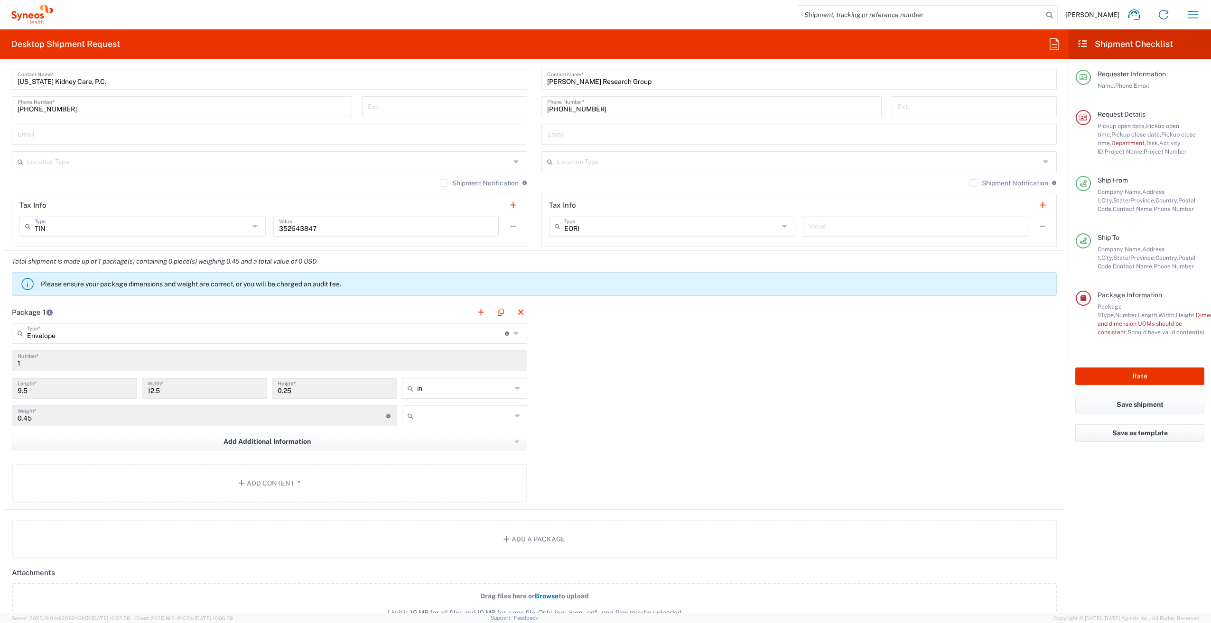
scroll to position [645, 0]
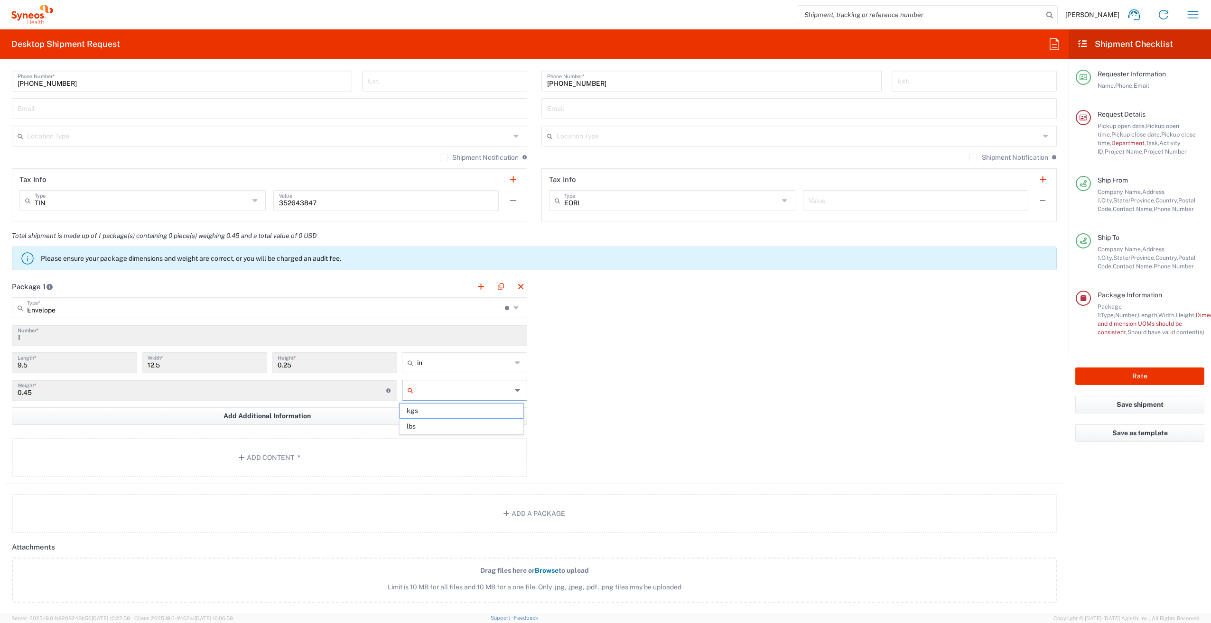
click at [500, 388] on input "text" at bounding box center [464, 390] width 94 height 15
click at [495, 426] on span "lbs" at bounding box center [461, 426] width 122 height 15
type input "lbs"
click at [397, 444] on button "Add Content *" at bounding box center [269, 457] width 515 height 39
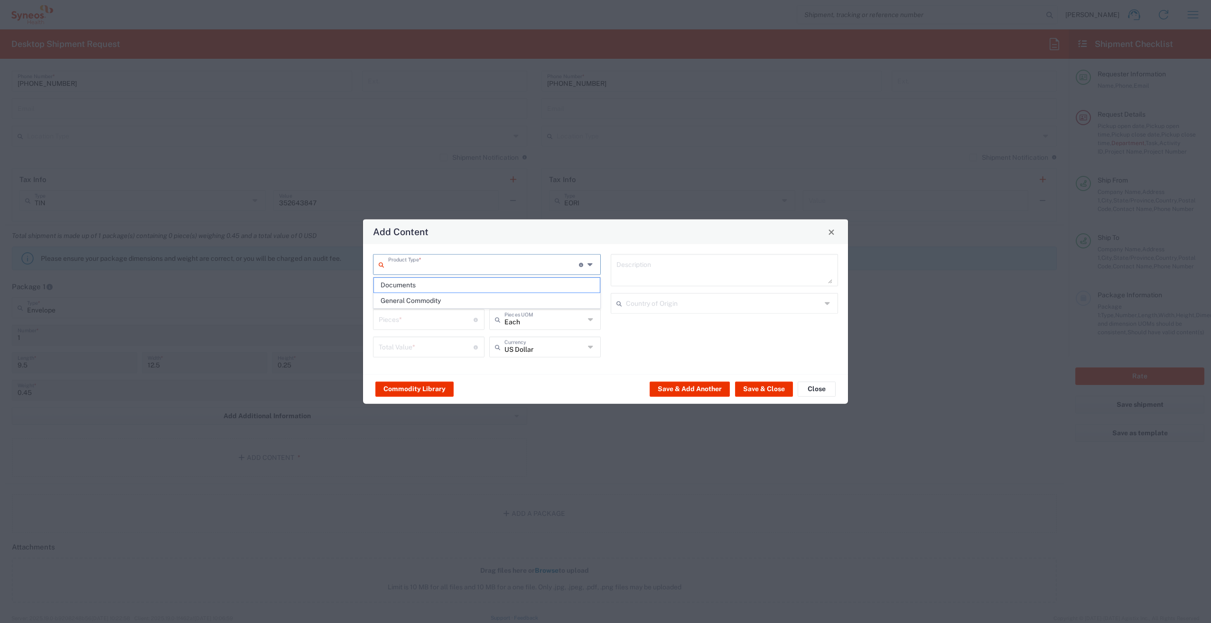
click at [494, 259] on input "text" at bounding box center [483, 264] width 191 height 17
click at [488, 286] on span "Documents" at bounding box center [487, 285] width 226 height 15
type input "Documents"
type input "1"
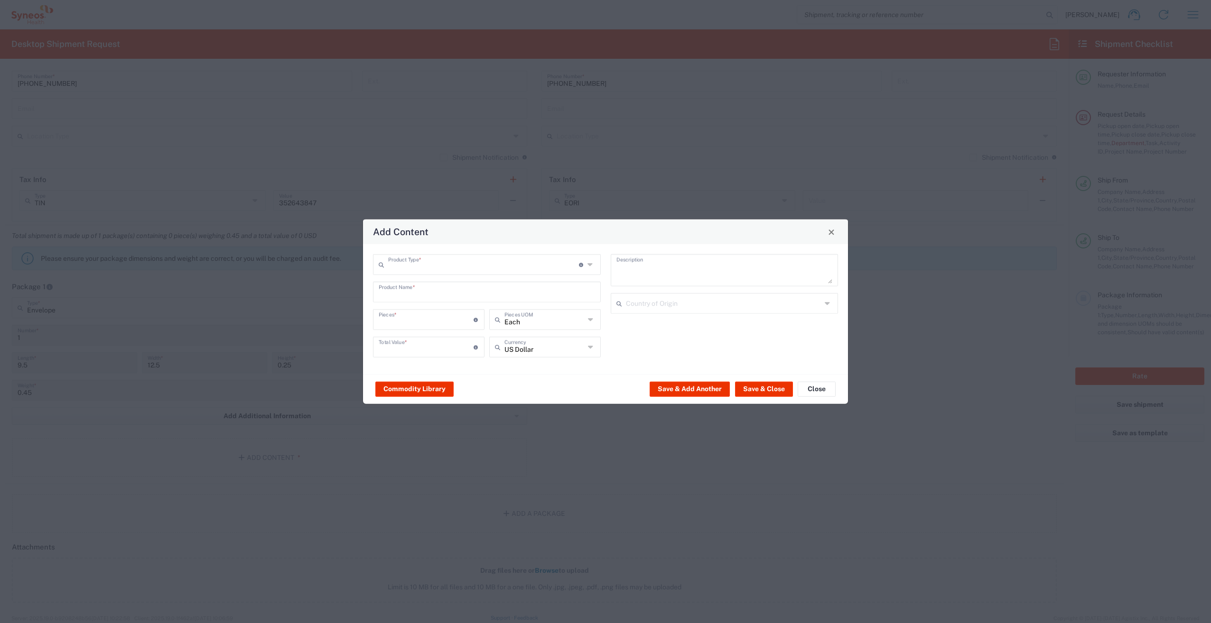
type input "1"
type textarea "Documents"
type input "Documents"
drag, startPoint x: 476, startPoint y: 265, endPoint x: 474, endPoint y: 298, distance: 32.8
click at [474, 623] on div "Add Content Documents Product Type * Document: Paper document generated interna…" at bounding box center [605, 623] width 1211 height 0
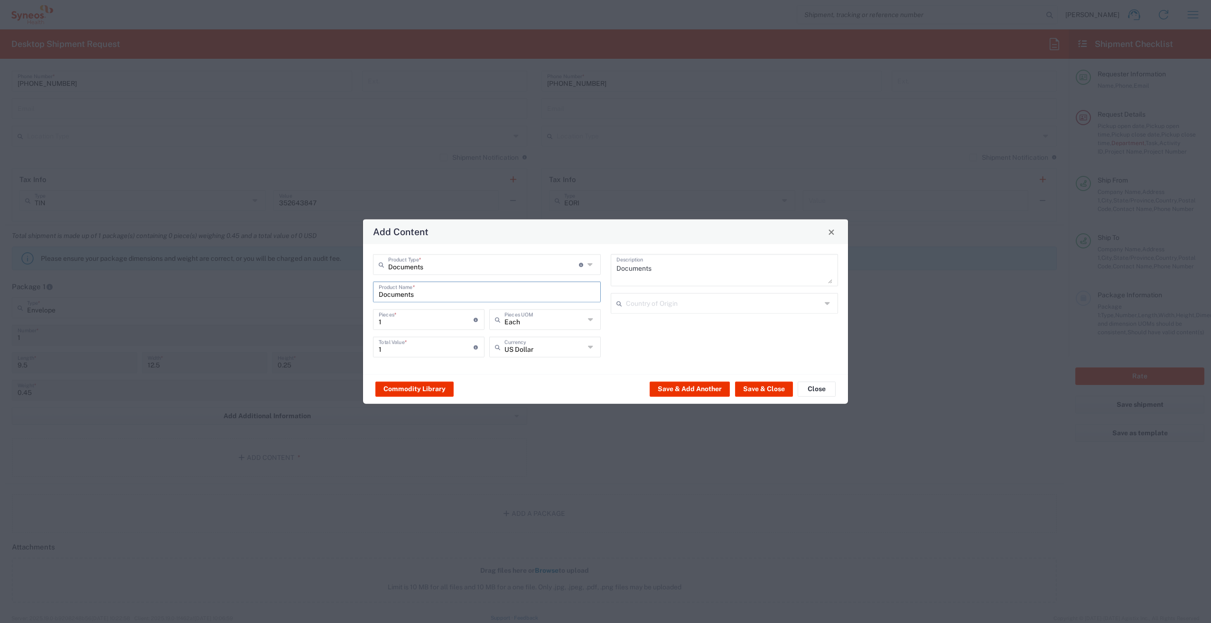
click at [474, 298] on input "Documents" at bounding box center [487, 291] width 216 height 17
click at [446, 296] on input "Documents" at bounding box center [487, 291] width 216 height 17
type input "D"
click at [406, 293] on input "Lab kIt" at bounding box center [483, 291] width 208 height 17
type input "Lab Kit"
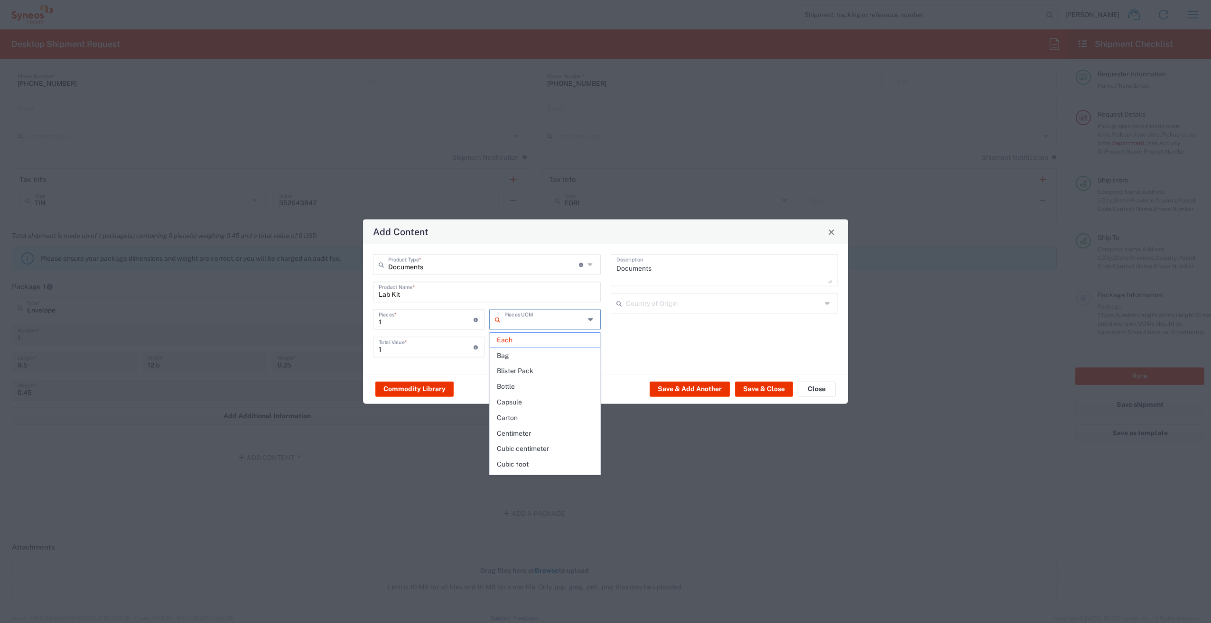
type input "Each"
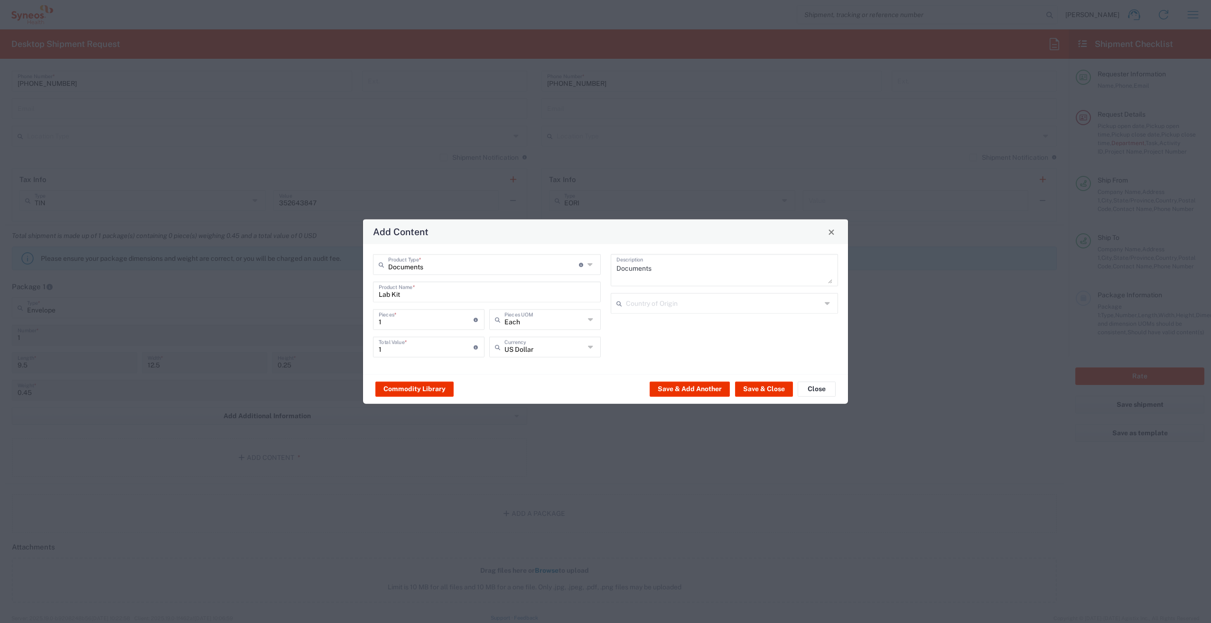
click at [680, 333] on div "Documents Description Country of Origin" at bounding box center [724, 309] width 238 height 110
click at [766, 389] on button "Save & Close" at bounding box center [764, 388] width 58 height 15
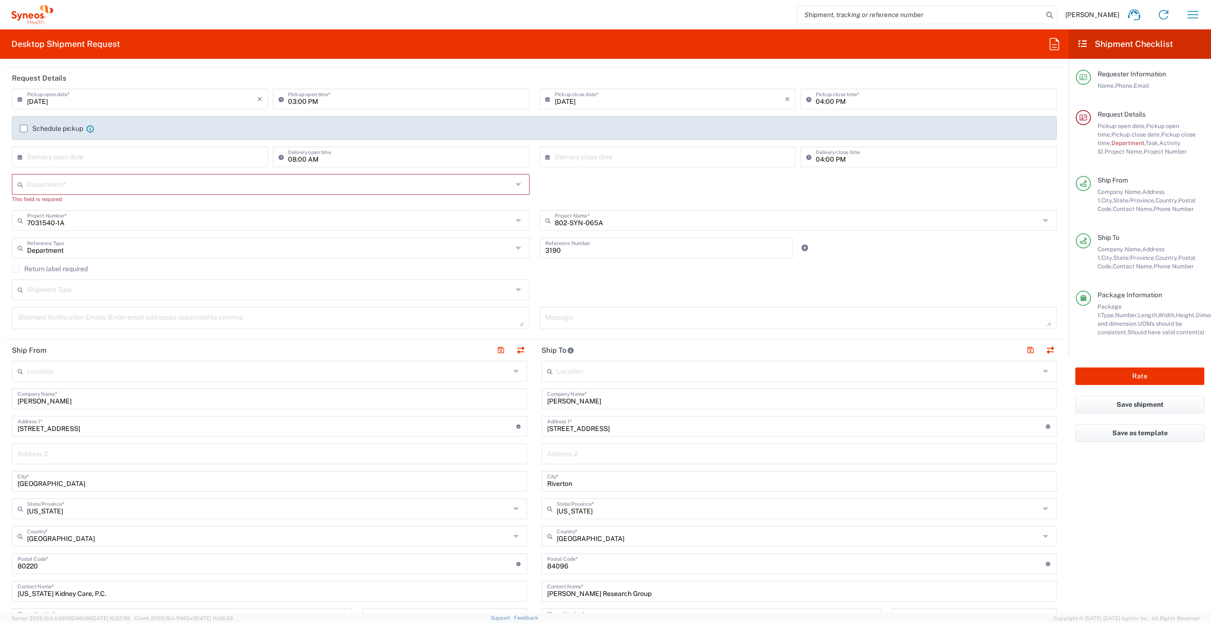
scroll to position [106, 0]
click at [381, 182] on input "text" at bounding box center [269, 184] width 485 height 17
type input "3190"
click at [452, 201] on span "3190" at bounding box center [269, 205] width 512 height 15
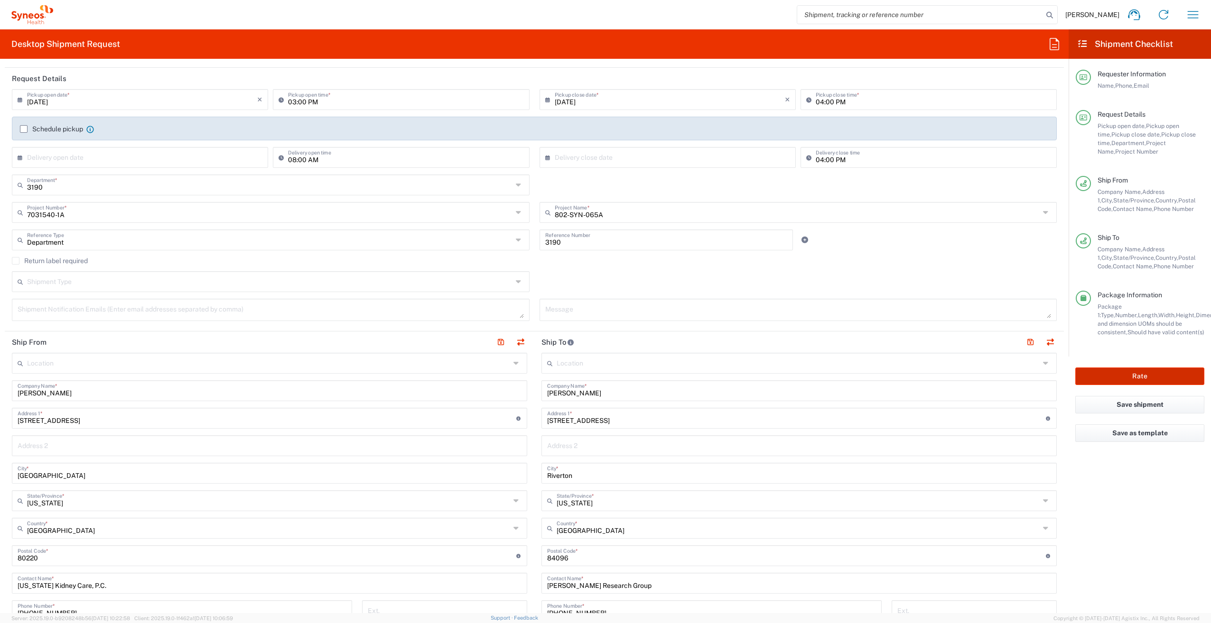
click at [1162, 377] on button "Rate" at bounding box center [1139, 377] width 129 height 18
type input "7031540-1A"
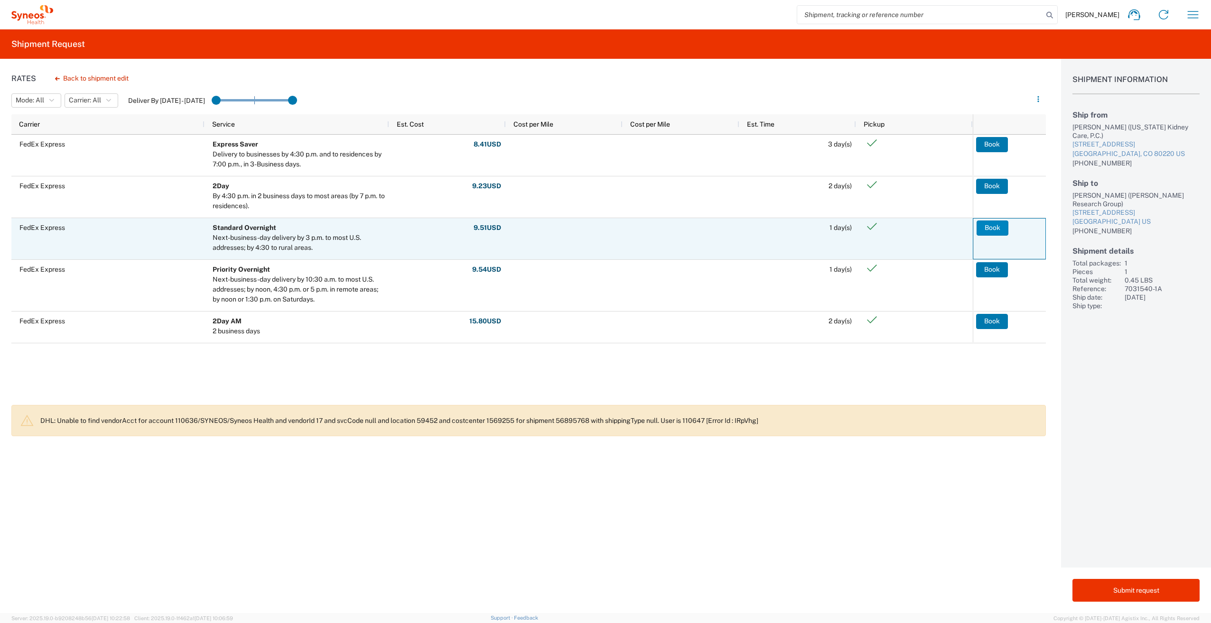
click at [993, 229] on button "Book" at bounding box center [992, 228] width 32 height 15
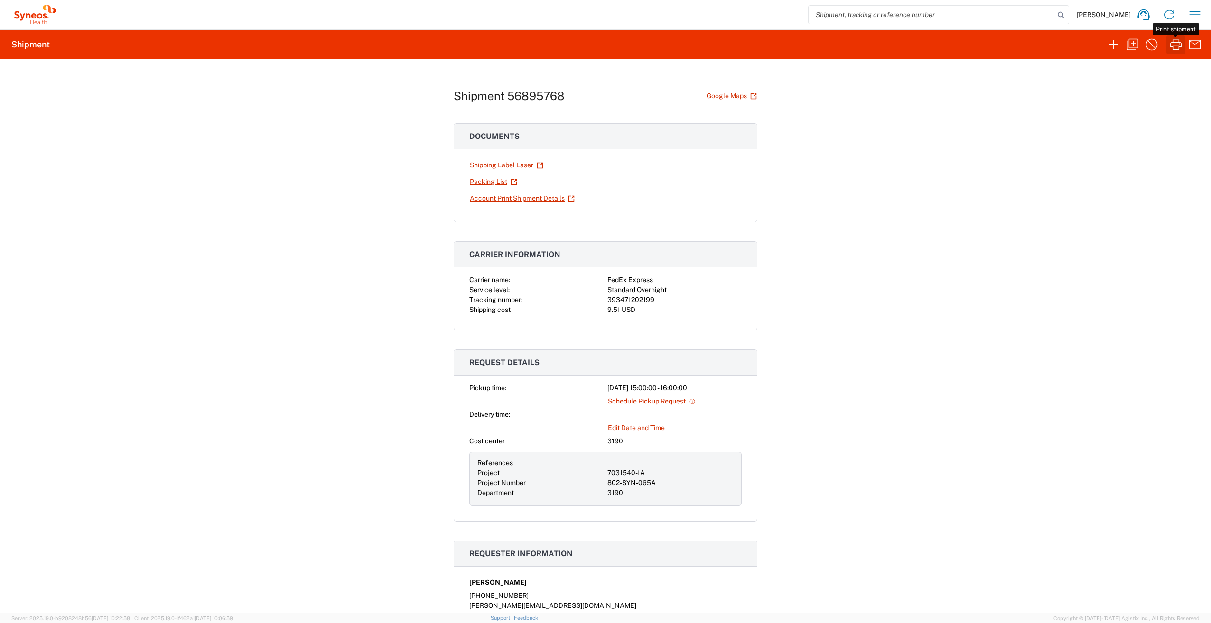
click at [1178, 38] on icon "button" at bounding box center [1175, 44] width 15 height 15
drag, startPoint x: 605, startPoint y: 301, endPoint x: 649, endPoint y: 304, distance: 44.2
click at [649, 304] on div "393471202199" at bounding box center [674, 300] width 134 height 10
copy div "393471202199"
click at [98, 258] on div "Shipment 56895768 Google Maps Documents Shipping Label Laser Packing List Accou…" at bounding box center [605, 336] width 1211 height 554
